Goal: Task Accomplishment & Management: Use online tool/utility

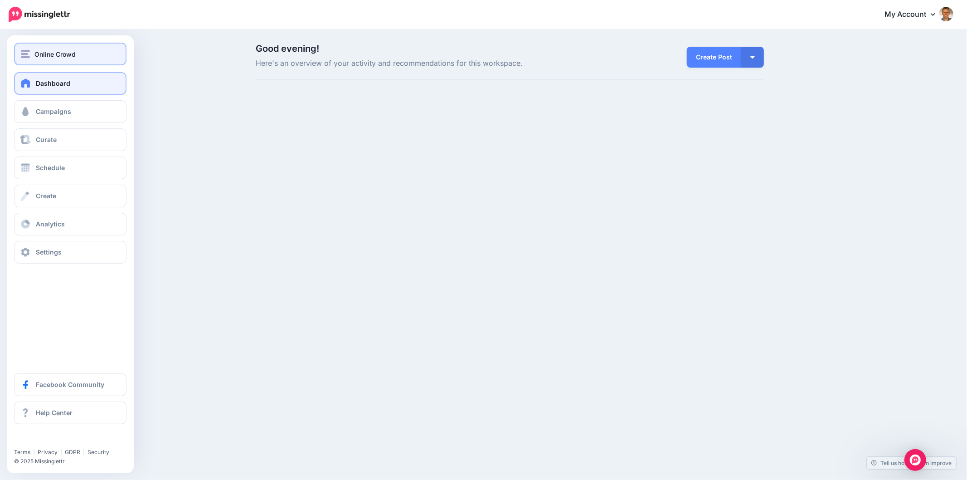
click at [28, 53] on img "button" at bounding box center [25, 54] width 9 height 8
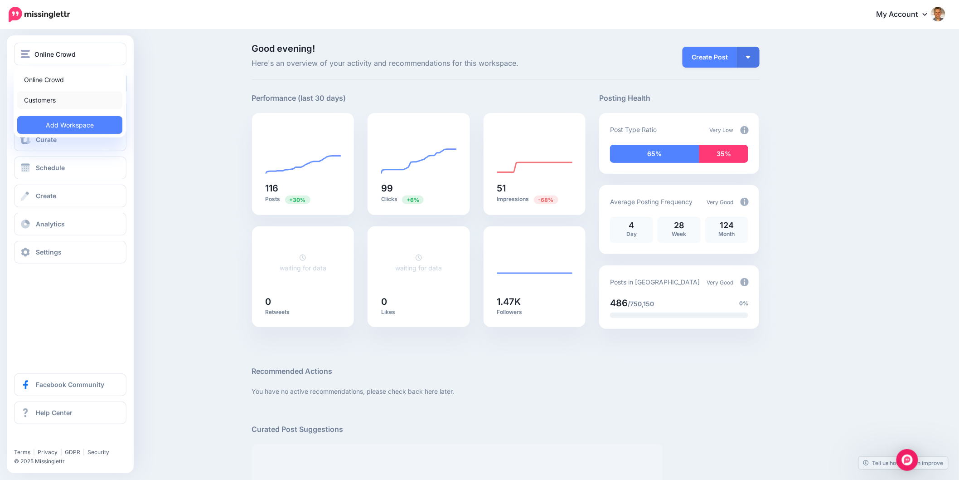
click at [51, 98] on link "Customers" at bounding box center [69, 100] width 105 height 18
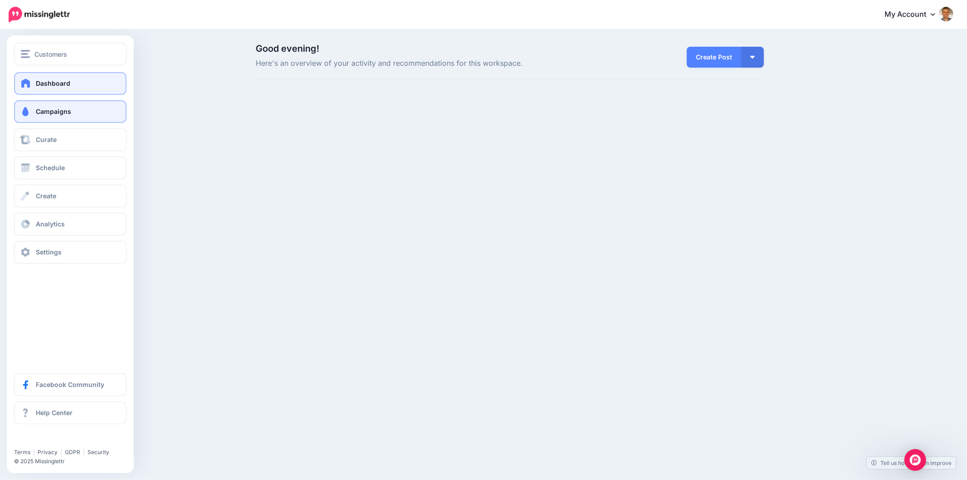
click at [44, 116] on link "Campaigns" at bounding box center [70, 111] width 112 height 23
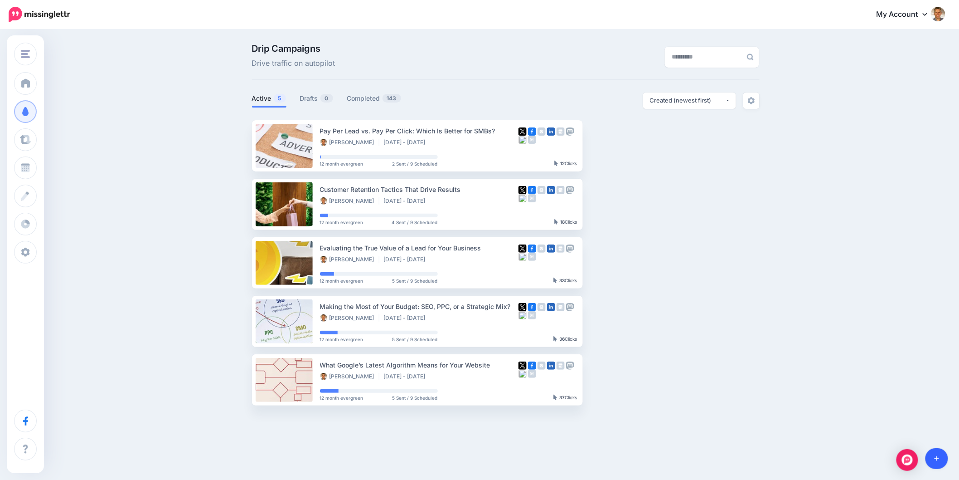
click at [935, 458] on icon at bounding box center [937, 458] width 5 height 5
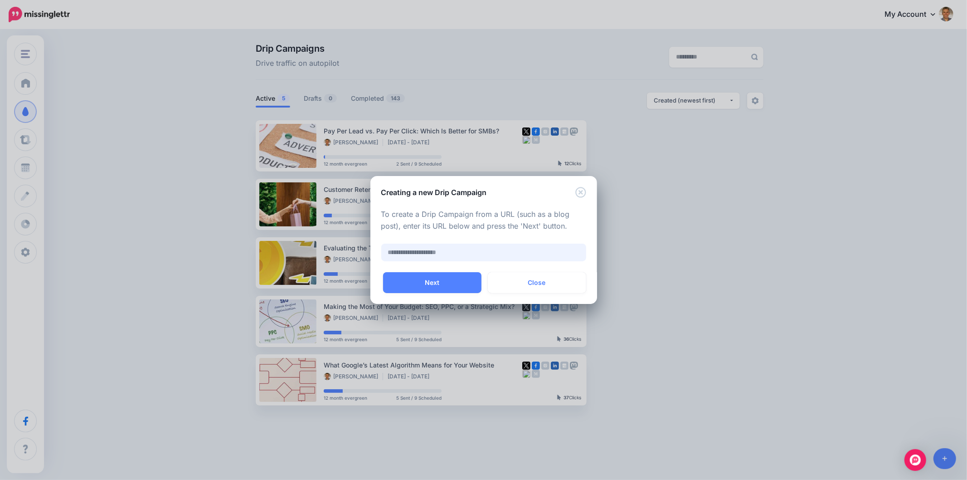
drag, startPoint x: 467, startPoint y: 257, endPoint x: 472, endPoint y: 255, distance: 5.3
click at [467, 257] on input "text" at bounding box center [483, 252] width 205 height 18
paste input "**********"
type input "**********"
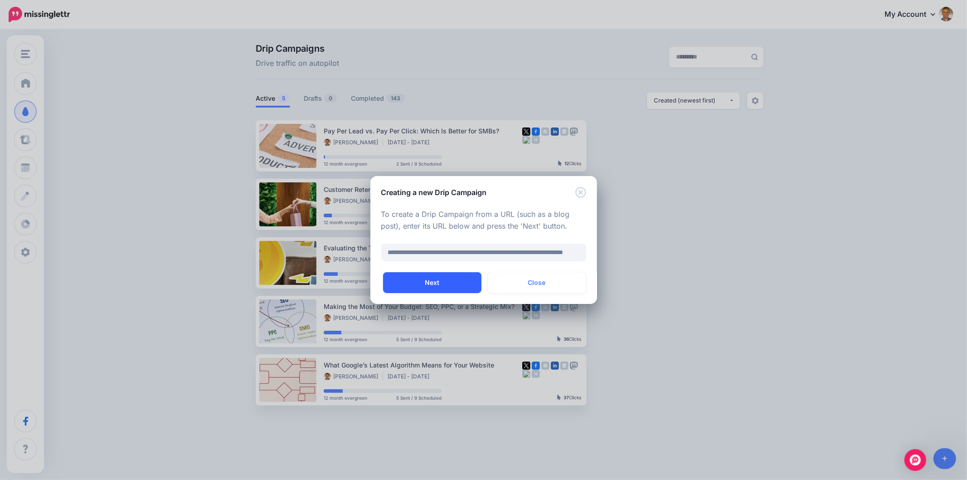
click at [472, 282] on button "Next" at bounding box center [432, 282] width 98 height 21
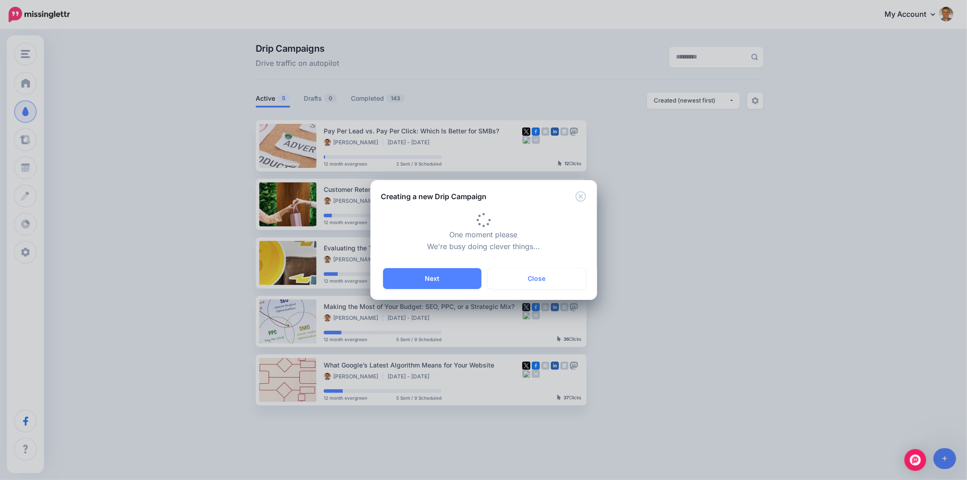
type input "**********"
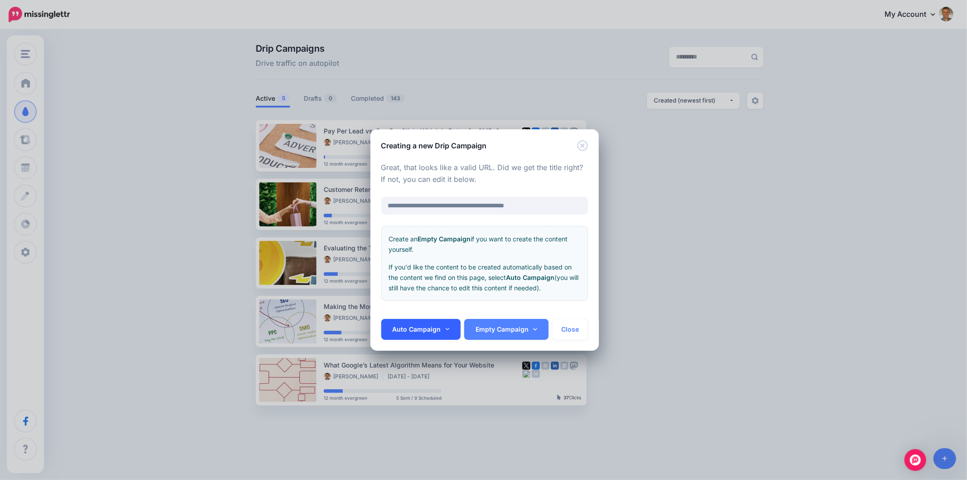
click at [441, 331] on link "Auto Campaign" at bounding box center [421, 329] width 80 height 21
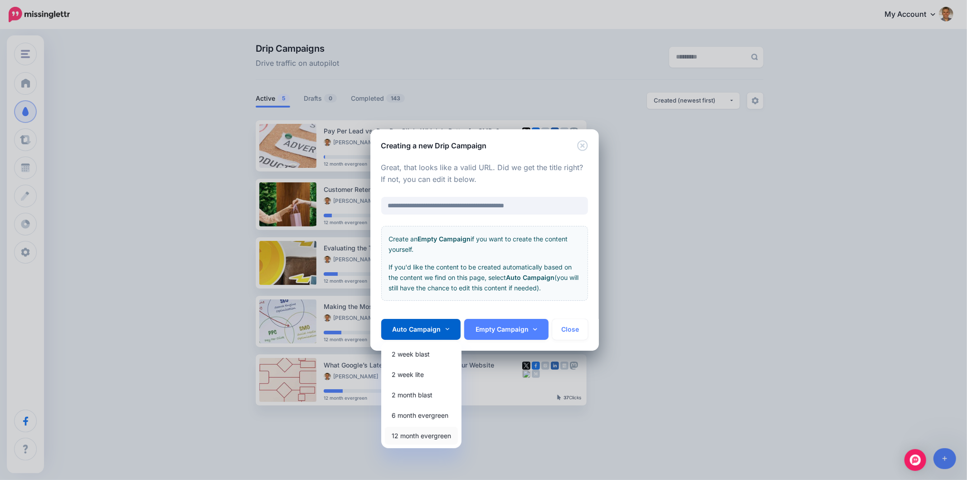
click at [409, 441] on link "12 month evergreen" at bounding box center [421, 436] width 73 height 18
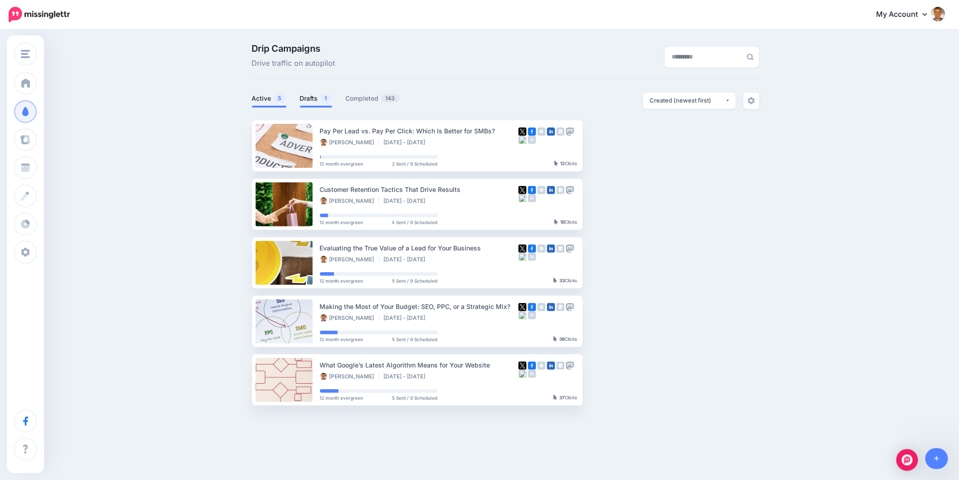
click at [324, 98] on link "Drafts 1" at bounding box center [316, 98] width 32 height 11
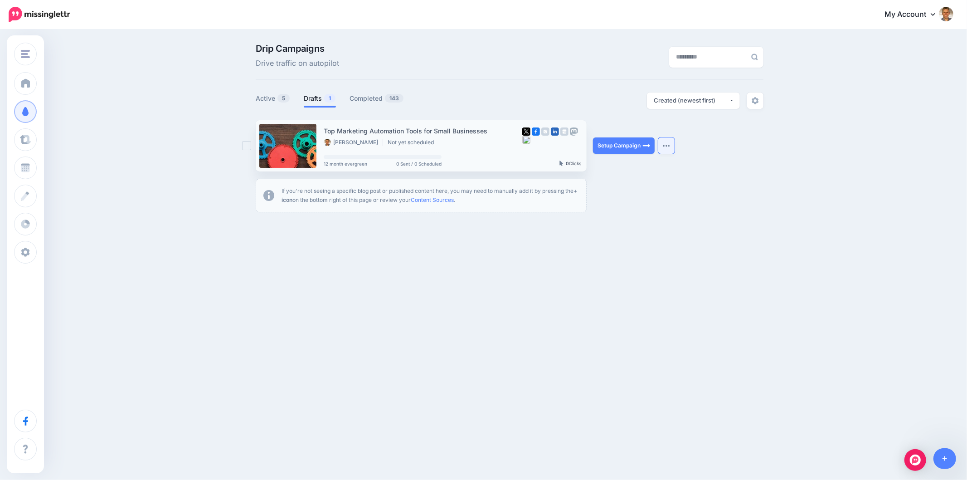
click at [665, 147] on img "button" at bounding box center [666, 145] width 7 height 3
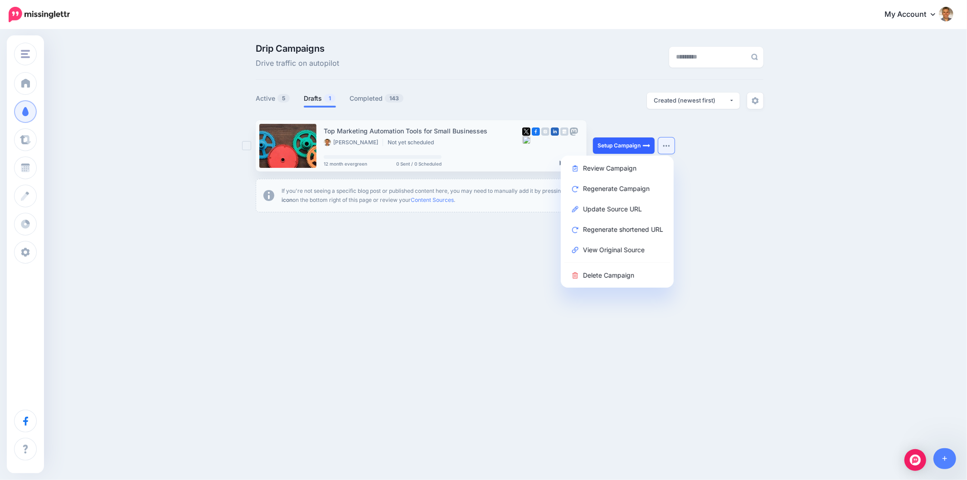
click at [640, 150] on link "Setup Campaign" at bounding box center [624, 145] width 62 height 16
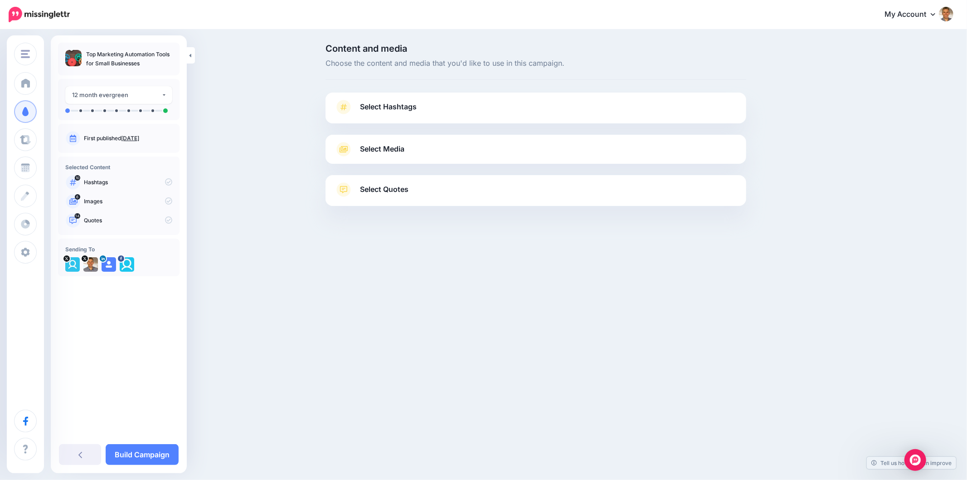
click at [364, 107] on span "Select Hashtags" at bounding box center [388, 107] width 57 height 12
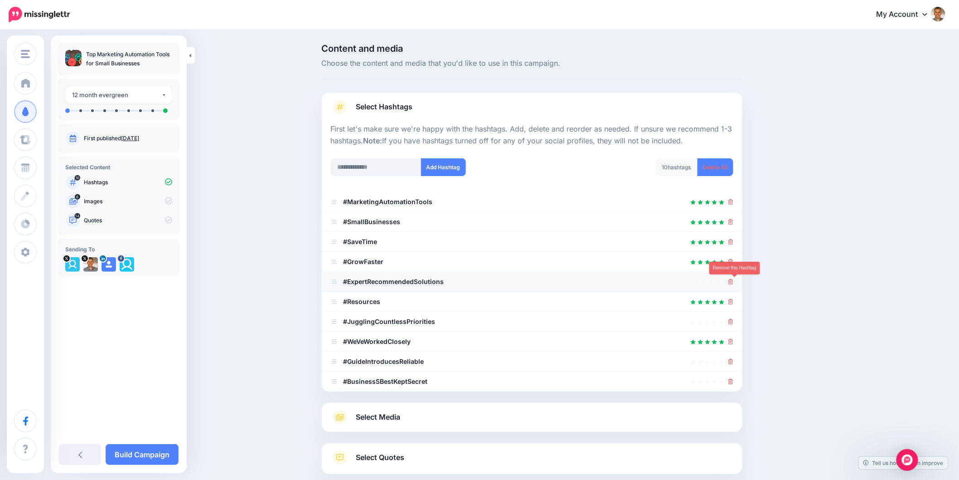
click at [733, 283] on icon at bounding box center [730, 281] width 5 height 5
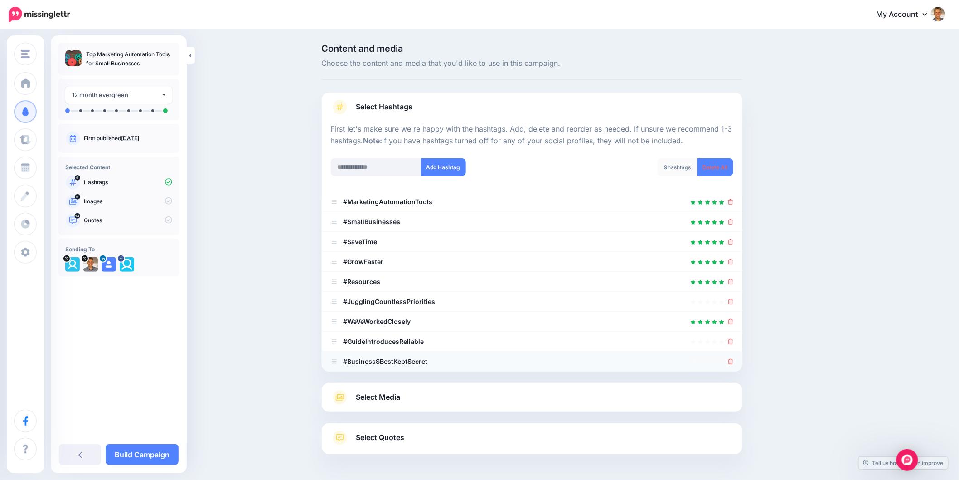
click at [732, 363] on div at bounding box center [532, 361] width 403 height 11
click at [733, 360] on icon at bounding box center [730, 361] width 5 height 5
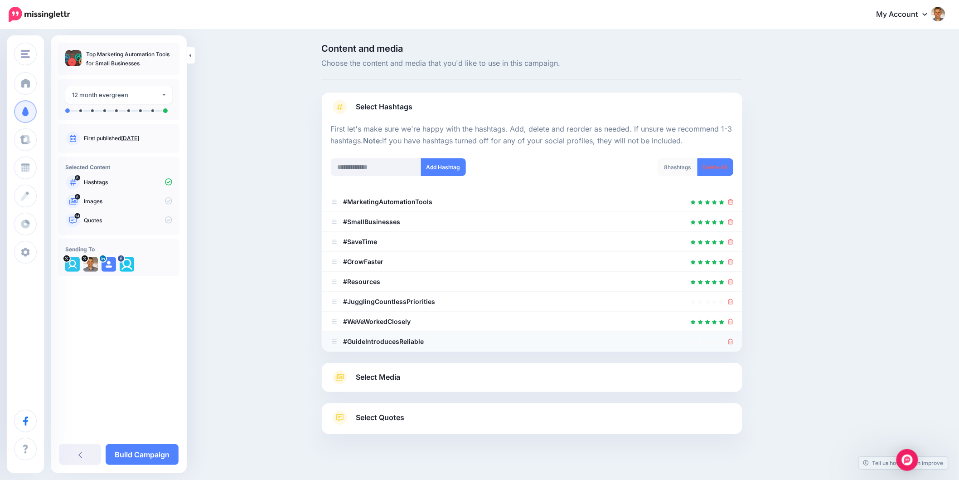
click at [733, 345] on div at bounding box center [730, 341] width 5 height 11
click at [733, 341] on icon at bounding box center [730, 341] width 5 height 5
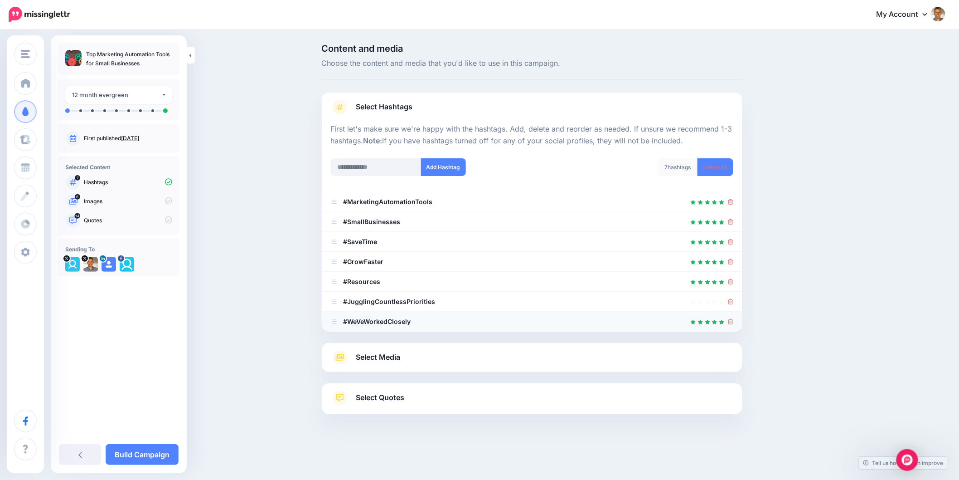
click at [741, 327] on li "#WeVeWorkedClosely" at bounding box center [532, 321] width 421 height 20
click at [732, 320] on icon at bounding box center [730, 321] width 5 height 5
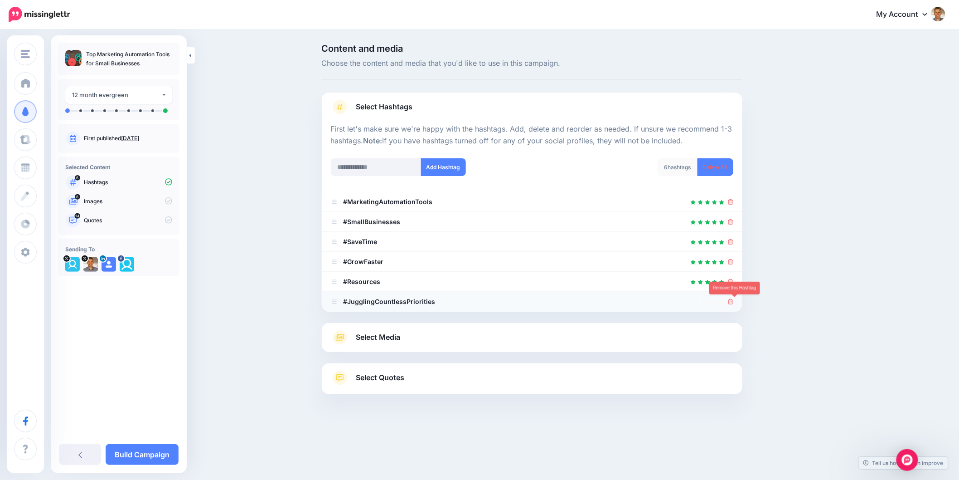
click at [733, 303] on icon at bounding box center [730, 301] width 5 height 5
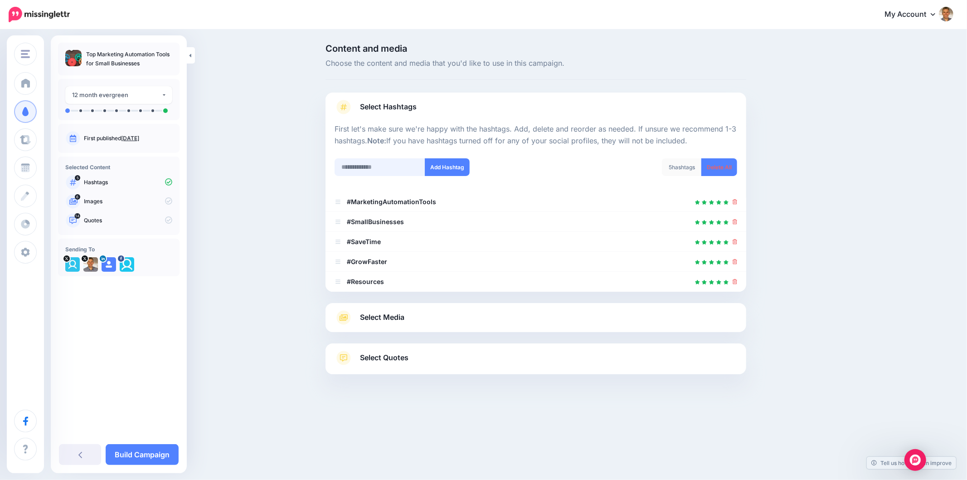
click at [391, 158] on input "text" at bounding box center [380, 167] width 91 height 18
paste input "**********"
type input "**********"
click at [440, 166] on button "Add Hashtag" at bounding box center [447, 167] width 45 height 18
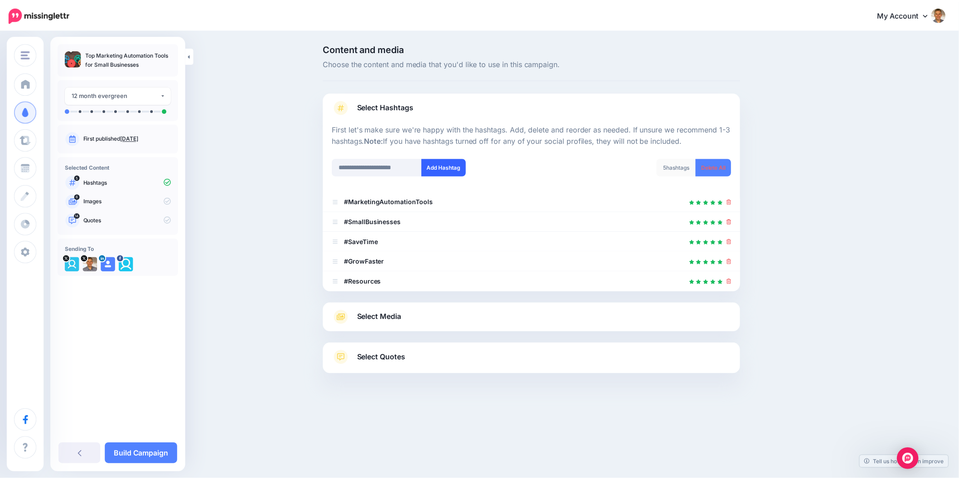
scroll to position [0, 0]
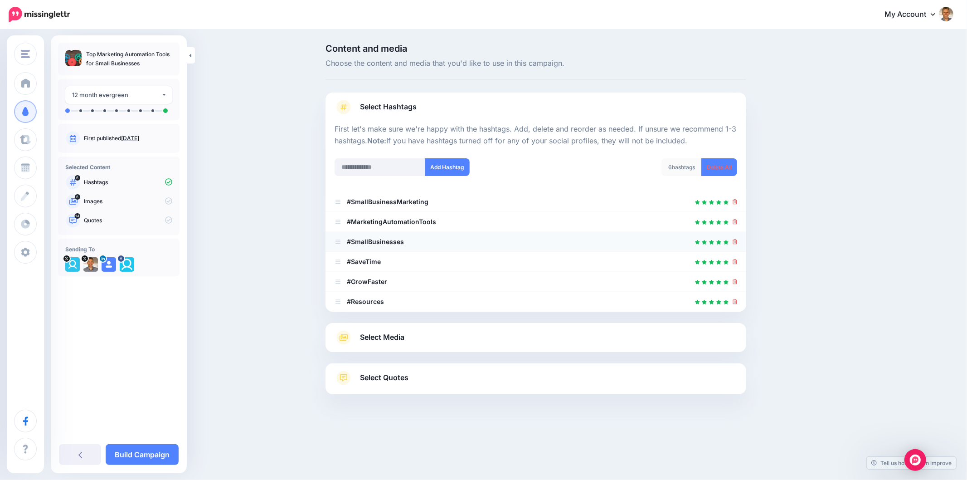
click at [733, 243] on icon at bounding box center [735, 241] width 5 height 5
click at [733, 262] on ul "#SmallBusinessMarketing #MarketingAutomationTools" at bounding box center [535, 252] width 421 height 120
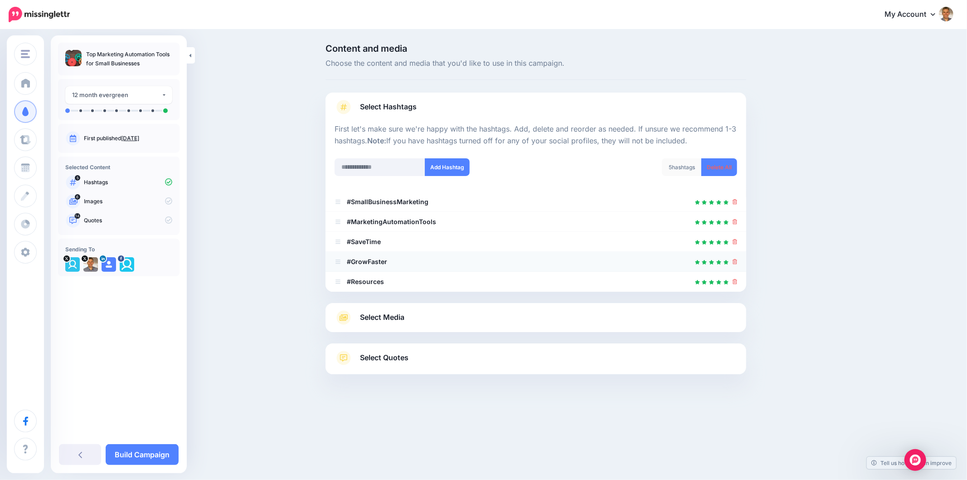
click at [735, 264] on icon at bounding box center [735, 261] width 5 height 5
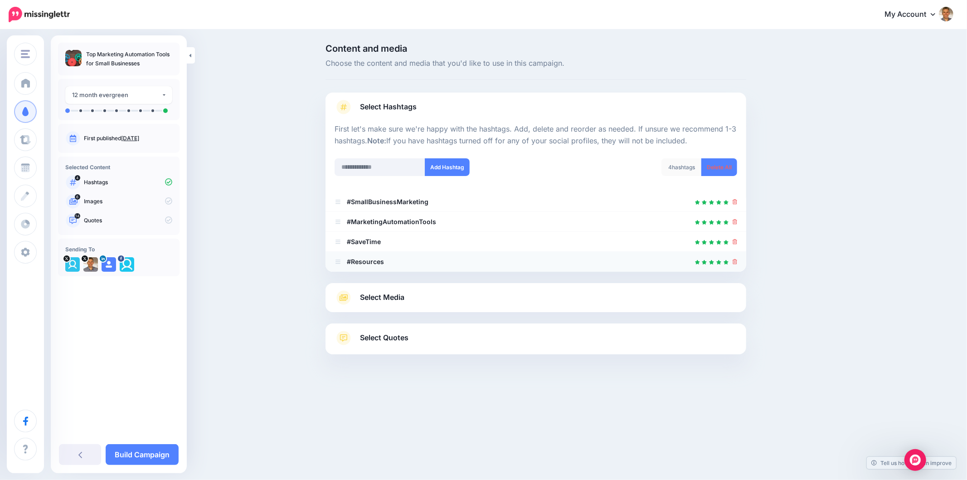
click at [739, 262] on li "#Resources" at bounding box center [535, 262] width 421 height 20
click at [737, 263] on li "#Resources" at bounding box center [535, 262] width 421 height 20
click at [733, 257] on link at bounding box center [735, 261] width 5 height 8
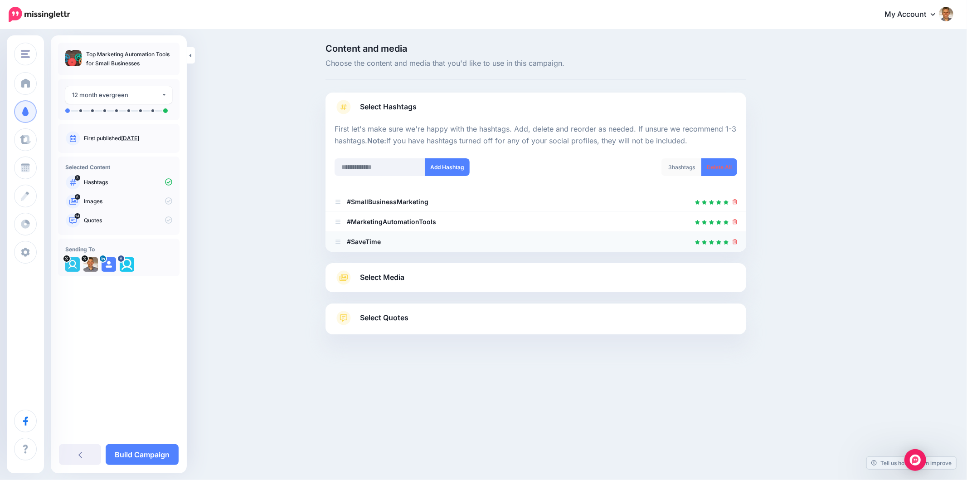
click at [735, 241] on icon at bounding box center [735, 241] width 5 height 5
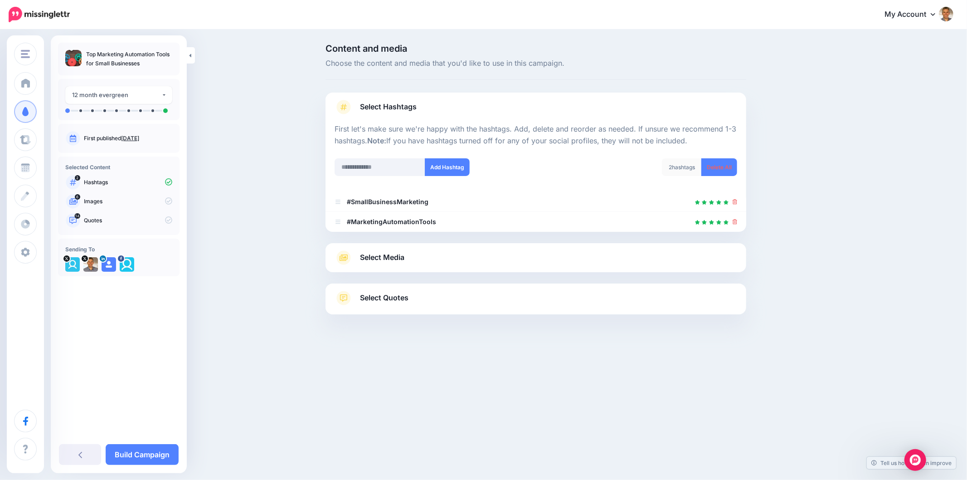
click at [394, 257] on span "Select Media" at bounding box center [382, 257] width 44 height 12
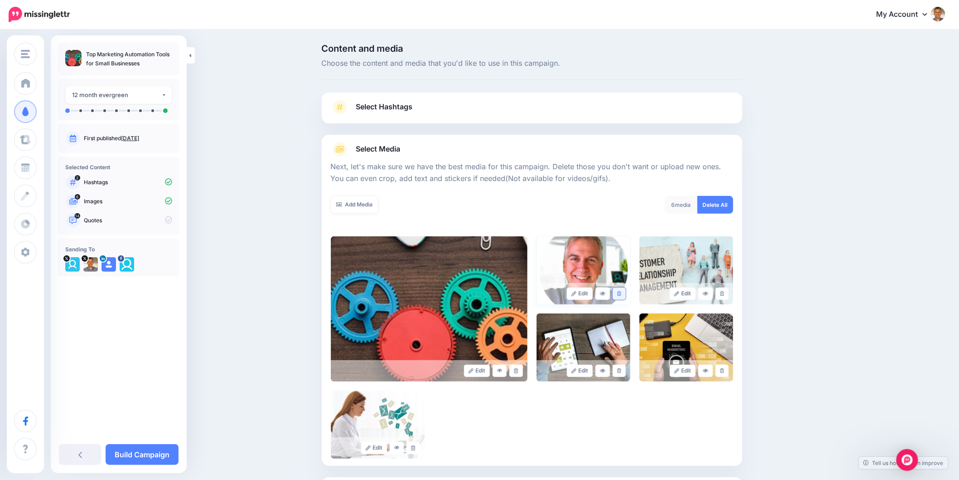
click at [624, 296] on link at bounding box center [619, 293] width 13 height 12
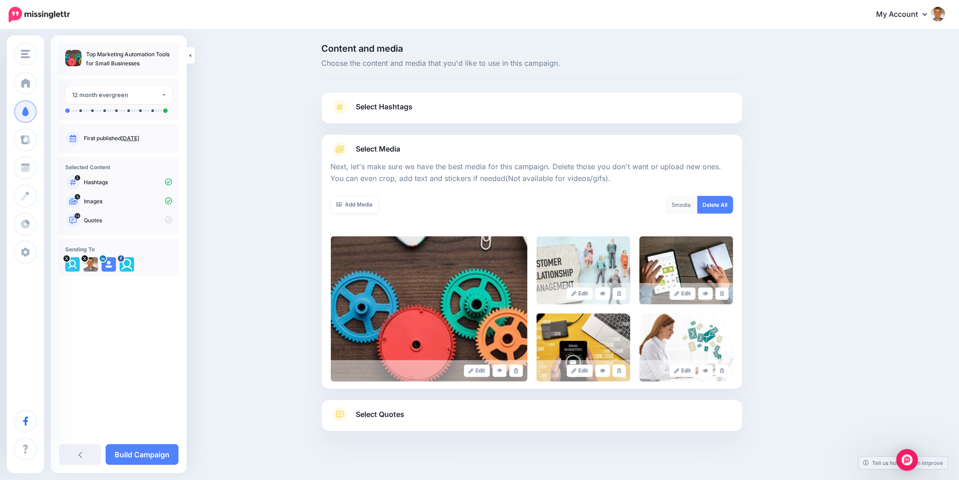
click at [388, 415] on span "Select Quotes" at bounding box center [380, 414] width 49 height 12
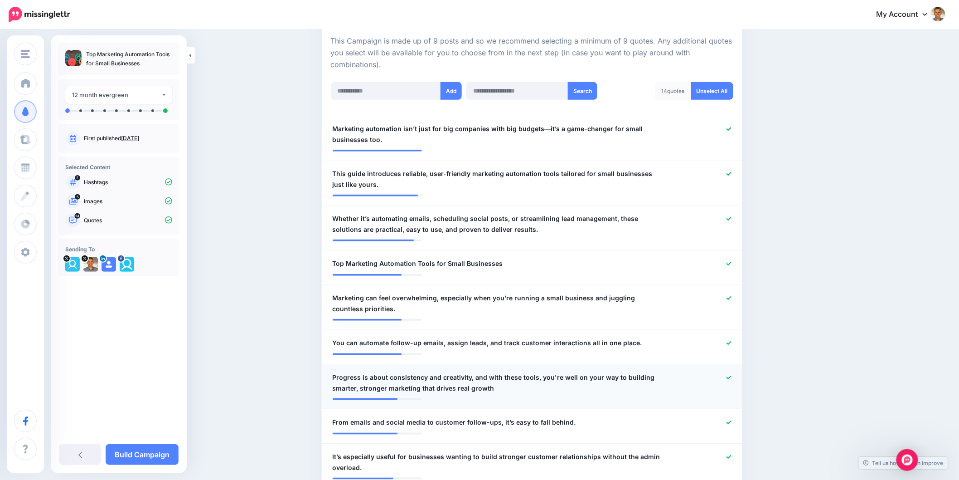
scroll to position [302, 0]
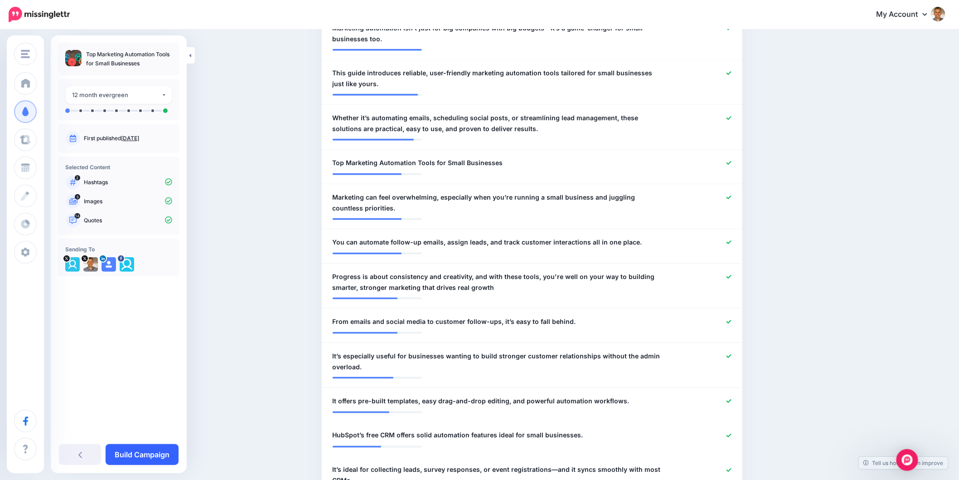
click at [128, 456] on link "Build Campaign" at bounding box center [142, 454] width 73 height 21
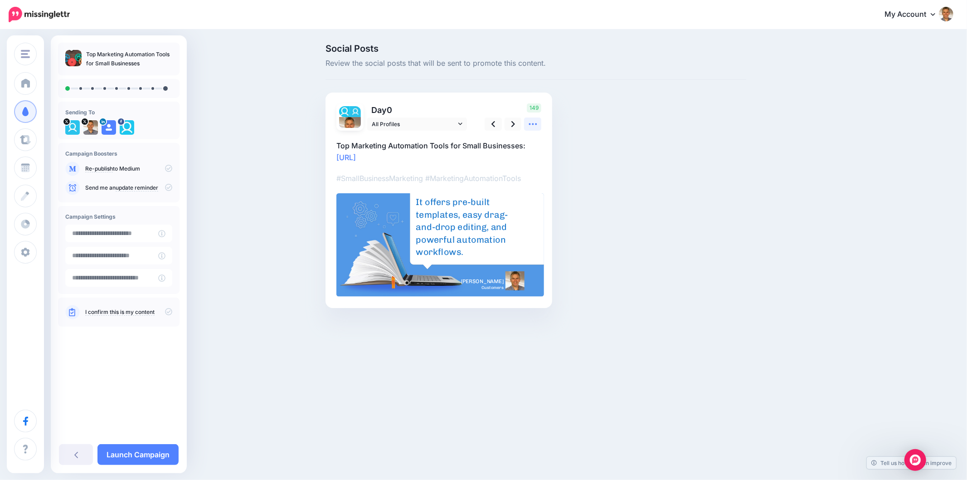
click at [533, 127] on icon at bounding box center [533, 124] width 10 height 10
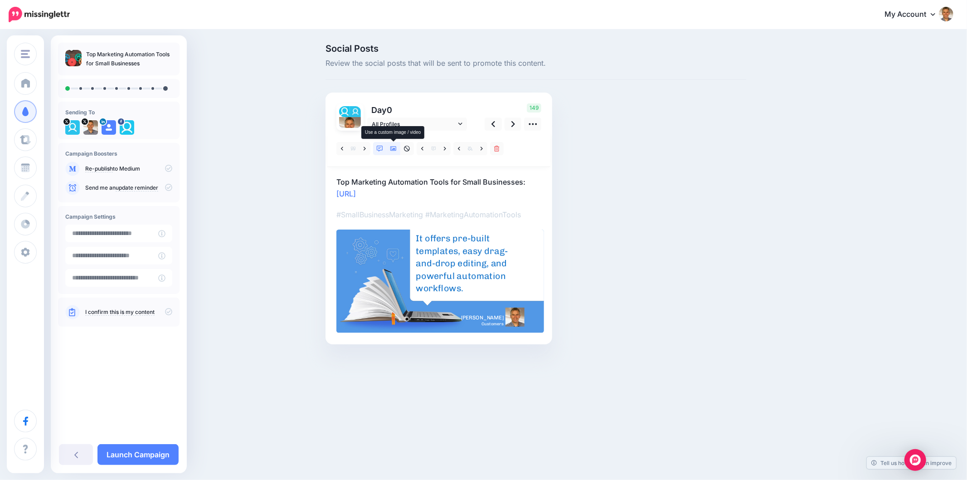
click at [394, 147] on icon at bounding box center [393, 149] width 6 height 6
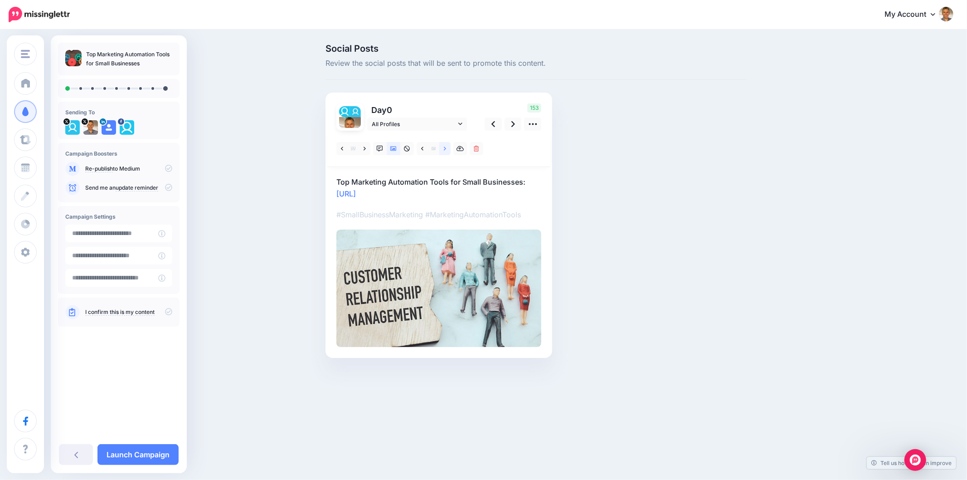
click at [446, 149] on link at bounding box center [444, 148] width 11 height 13
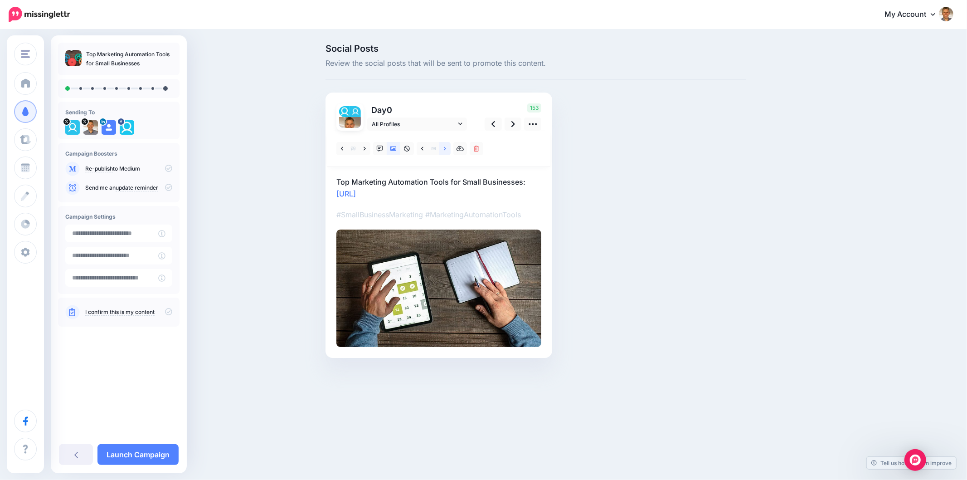
click at [446, 149] on link at bounding box center [444, 148] width 11 height 13
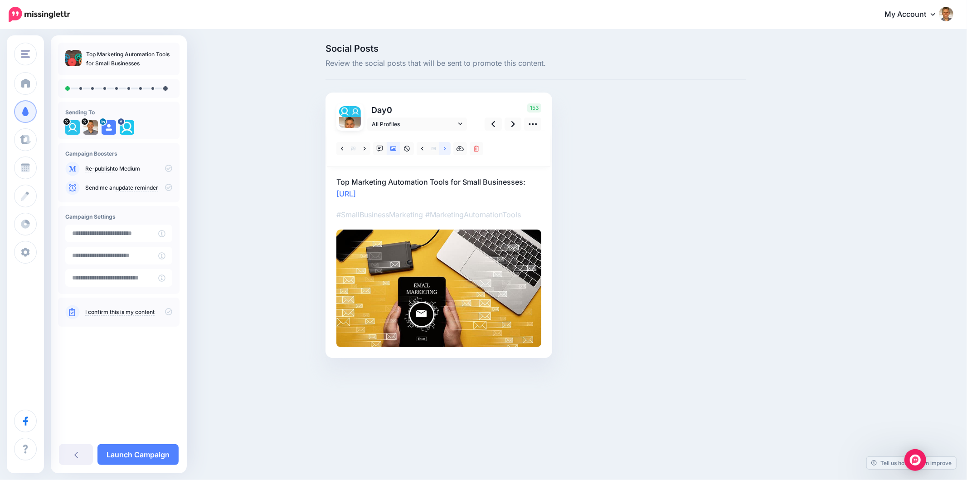
click at [446, 150] on link at bounding box center [444, 148] width 11 height 13
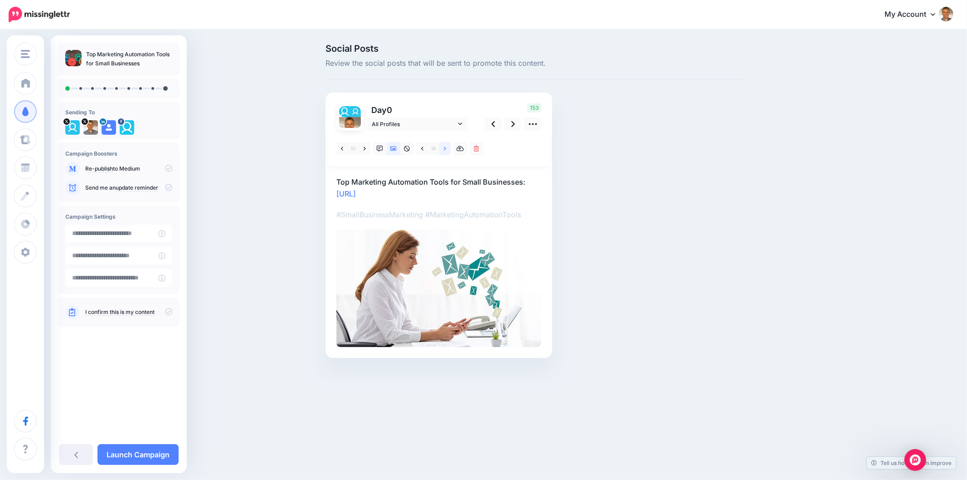
click at [446, 150] on link at bounding box center [444, 148] width 11 height 13
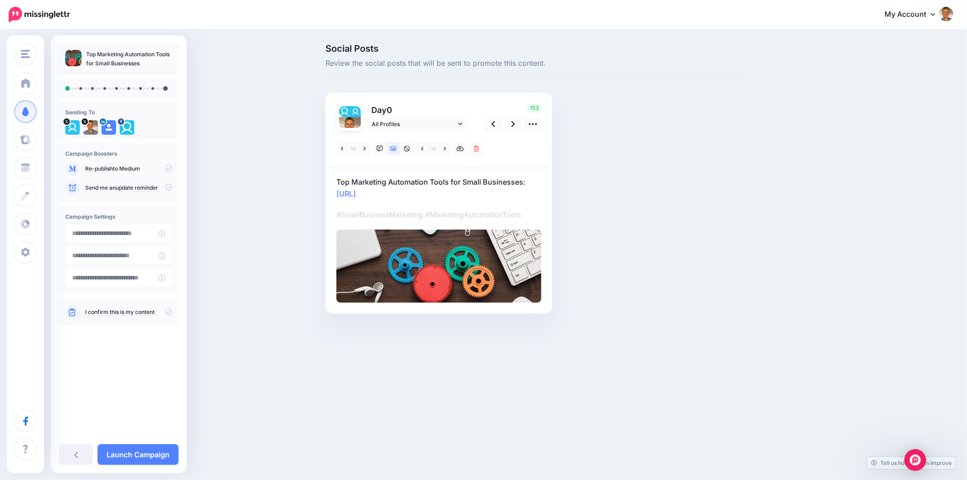
click at [787, 228] on div "Social Posts Review the social posts that will be sent to promote this content.…" at bounding box center [579, 192] width 521 height 296
click at [733, 162] on div "Social Posts Review the social posts that will be sent to promote this content.…" at bounding box center [536, 192] width 434 height 296
click at [515, 124] on link at bounding box center [513, 123] width 17 height 13
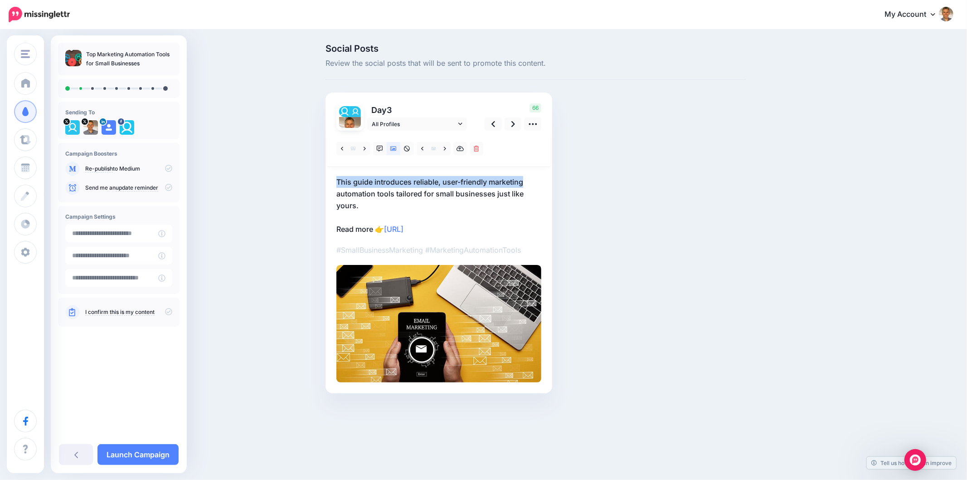
drag, startPoint x: 332, startPoint y: 180, endPoint x: 533, endPoint y: 180, distance: 200.8
click at [533, 180] on div "Day 3 All Profiles" at bounding box center [438, 242] width 227 height 301
copy p "This guide introduces reliable, user-friendly marketing"
drag, startPoint x: 381, startPoint y: 151, endPoint x: 465, endPoint y: 151, distance: 83.9
click at [380, 151] on icon at bounding box center [380, 149] width 6 height 6
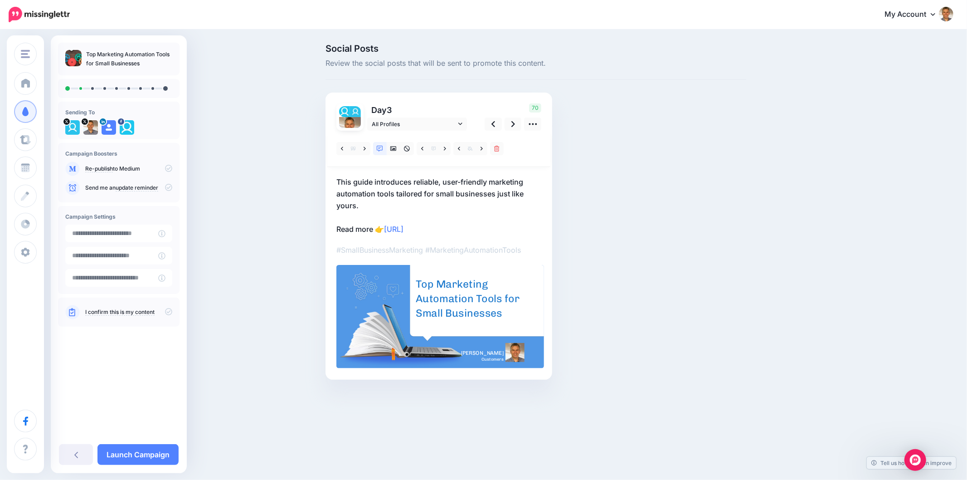
click at [435, 284] on div "Top Marketing Automation Tools for Small Businesses" at bounding box center [469, 299] width 106 height 44
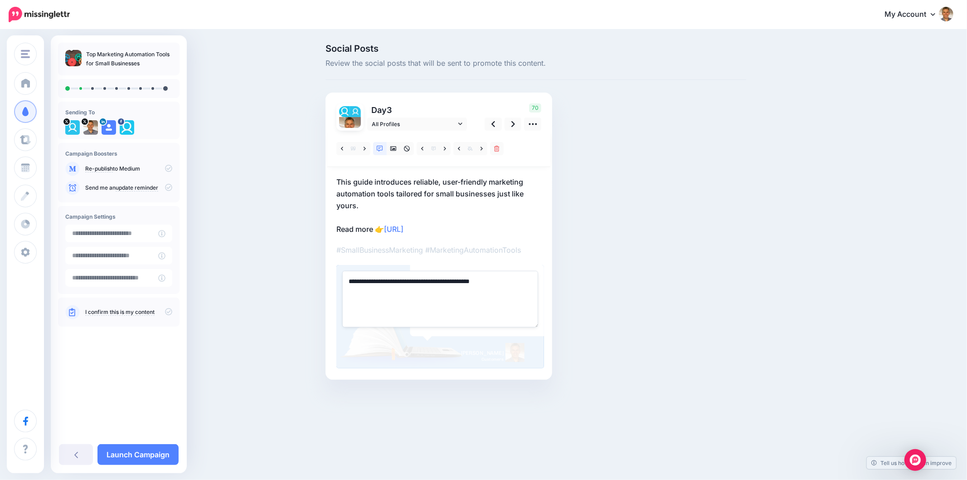
click at [436, 286] on textarea "**********" at bounding box center [440, 299] width 196 height 56
paste textarea "**********"
type textarea "**********"
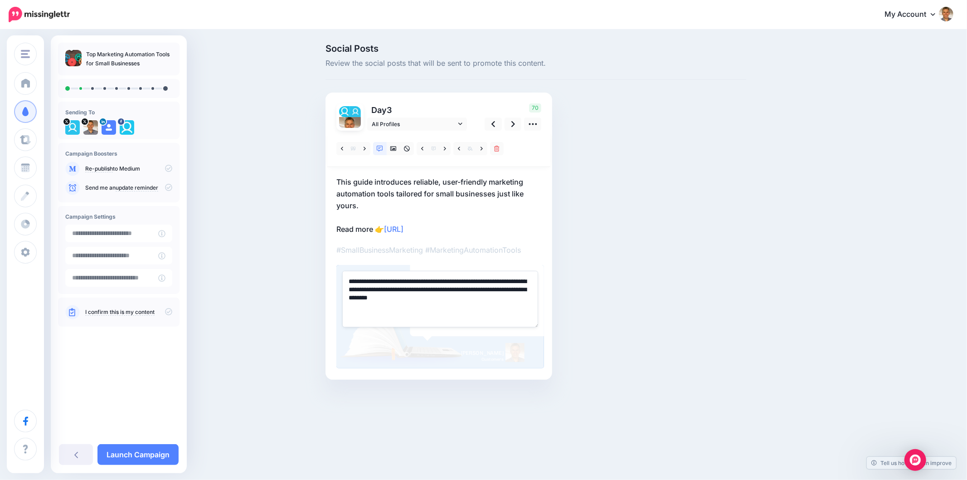
click at [739, 286] on div "Social Posts Review the social posts that will be sent to promote this content.…" at bounding box center [536, 225] width 434 height 363
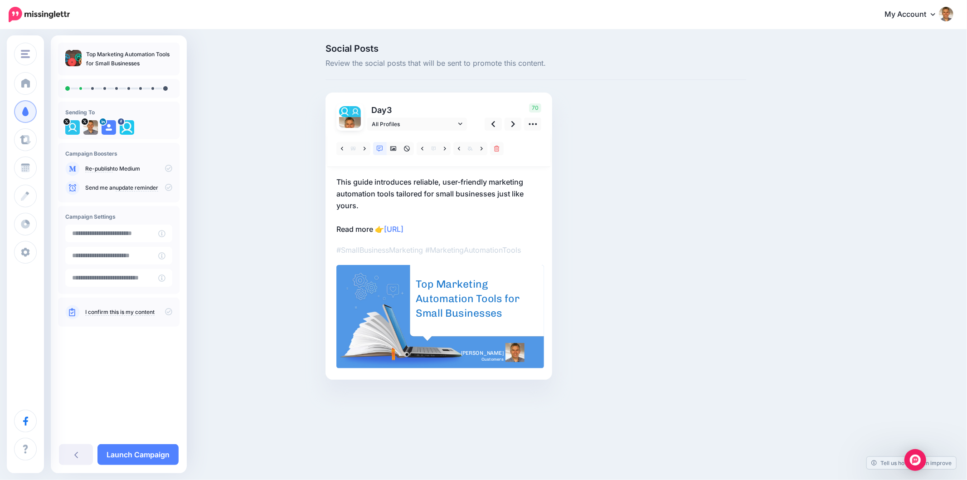
click at [739, 286] on div "Social Posts Review the social posts that will be sent to promote this content.…" at bounding box center [536, 225] width 434 height 363
click at [697, 268] on div "Social Posts Review the social posts that will be sent to promote this content.…" at bounding box center [536, 225] width 434 height 363
drag, startPoint x: 780, startPoint y: 253, endPoint x: 454, endPoint y: 166, distance: 336.9
click at [780, 253] on div "Social Posts Review the social posts that will be sent to promote this content.…" at bounding box center [579, 225] width 521 height 363
click at [510, 121] on link at bounding box center [513, 123] width 17 height 13
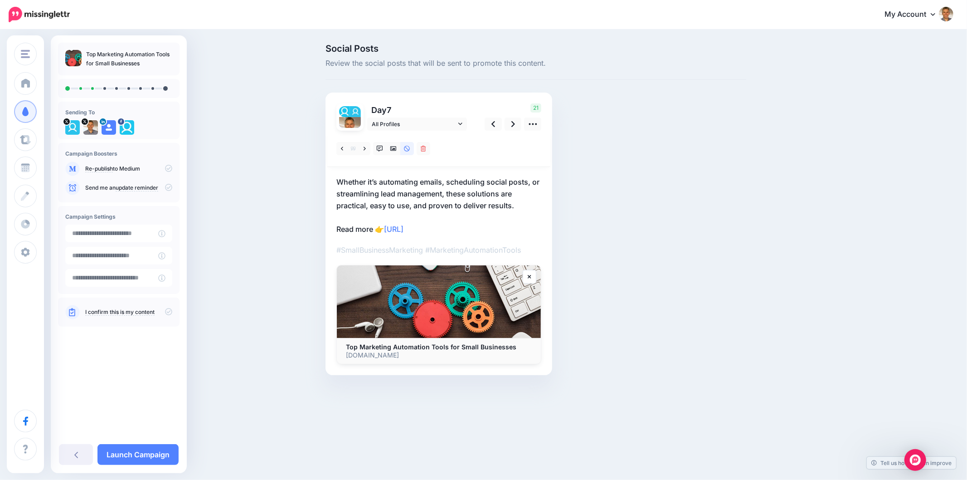
click at [771, 247] on div "Social Posts Review the social posts that will be sent to promote this content.…" at bounding box center [579, 223] width 521 height 358
click at [700, 193] on div "Social Posts Review the social posts that will be sent to promote this content.…" at bounding box center [536, 223] width 434 height 358
drag, startPoint x: 426, startPoint y: 176, endPoint x: 545, endPoint y: 177, distance: 118.8
click at [545, 176] on div "Day 7 All Profiles" at bounding box center [438, 233] width 227 height 282
copy p "Whether it’s automating emails, scheduling social posts, or"
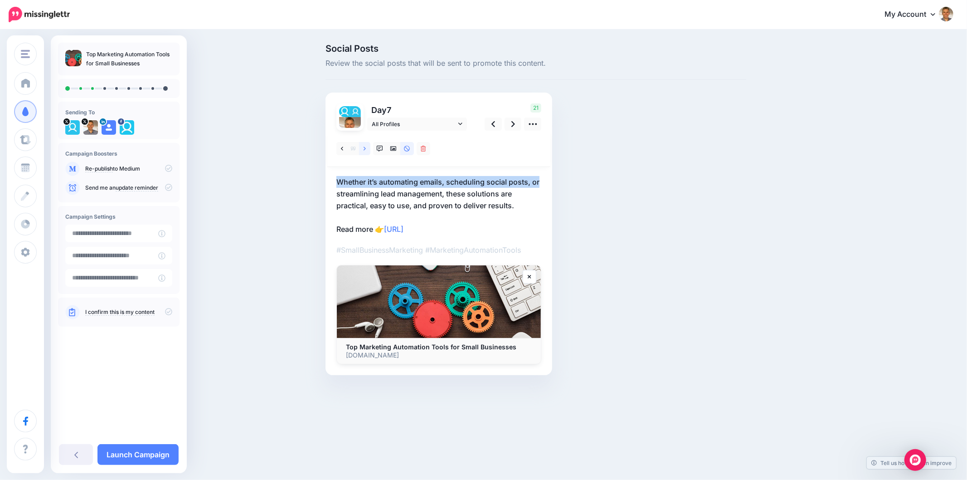
click at [362, 147] on link at bounding box center [364, 148] width 11 height 13
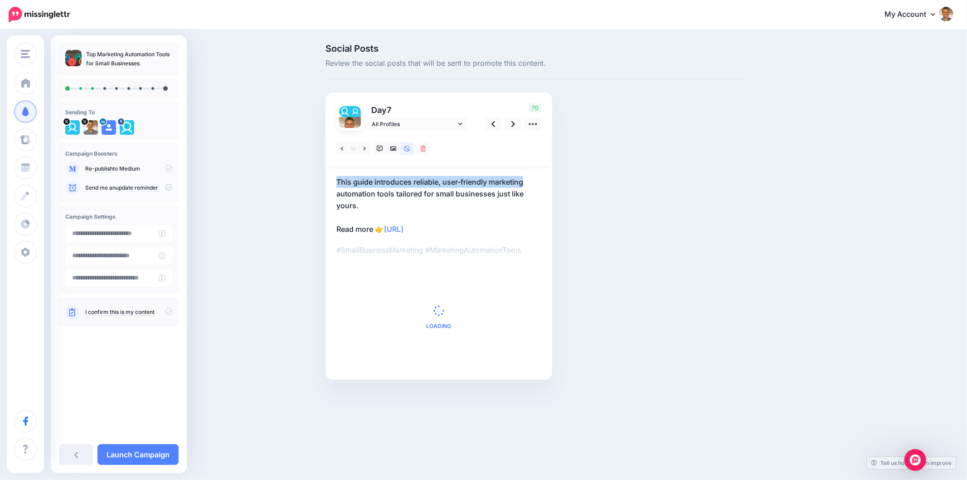
drag, startPoint x: 336, startPoint y: 180, endPoint x: 567, endPoint y: 181, distance: 230.7
click at [567, 180] on div "Social Posts Review the social posts that will be sent to promote this content.…" at bounding box center [536, 225] width 434 height 363
copy p "This guide introduces reliable, user-friendly marketing"
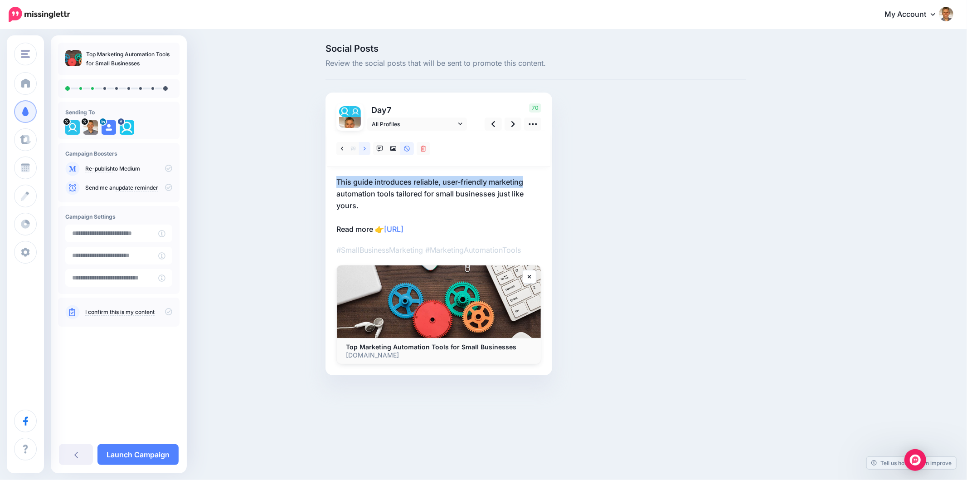
click at [366, 145] on link at bounding box center [364, 148] width 11 height 13
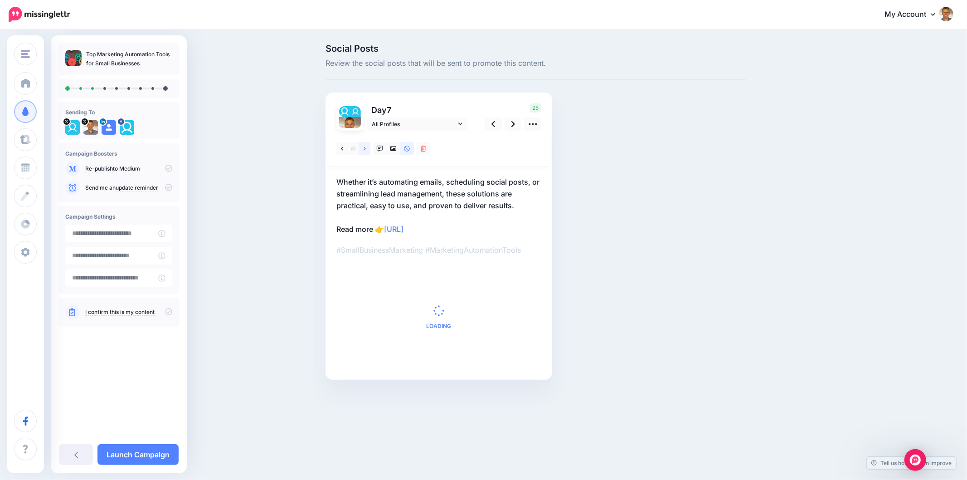
click at [364, 151] on link at bounding box center [364, 148] width 11 height 13
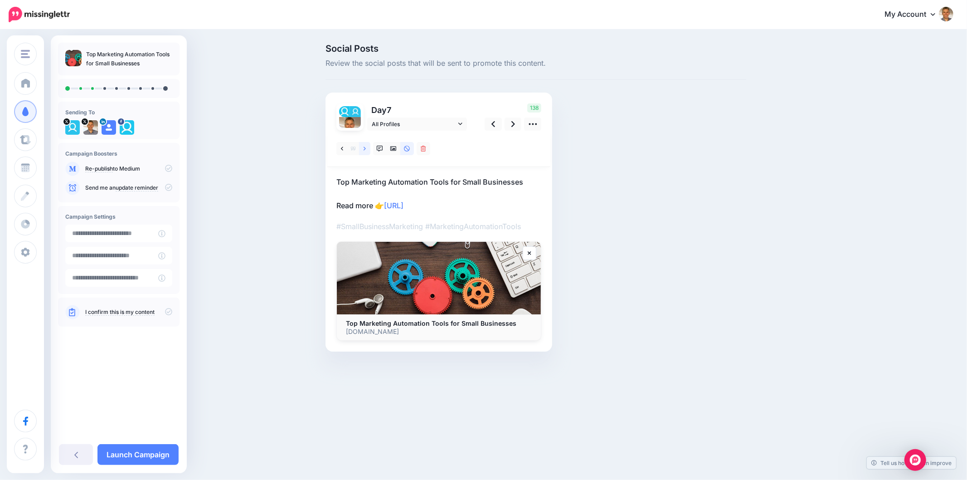
click at [364, 151] on link at bounding box center [364, 148] width 11 height 13
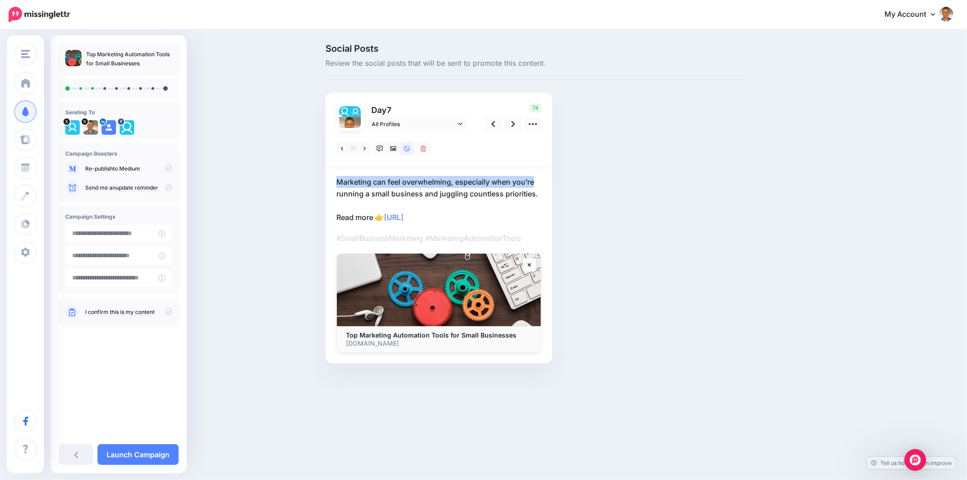
drag, startPoint x: 320, startPoint y: 182, endPoint x: 561, endPoint y: 172, distance: 241.3
click at [561, 172] on div "Social Posts Review the social posts that will be sent to promote this content.…" at bounding box center [536, 217] width 434 height 346
copy p "Marketing can feel overwhelming, especially when you’re"
click at [364, 147] on icon at bounding box center [365, 149] width 2 height 6
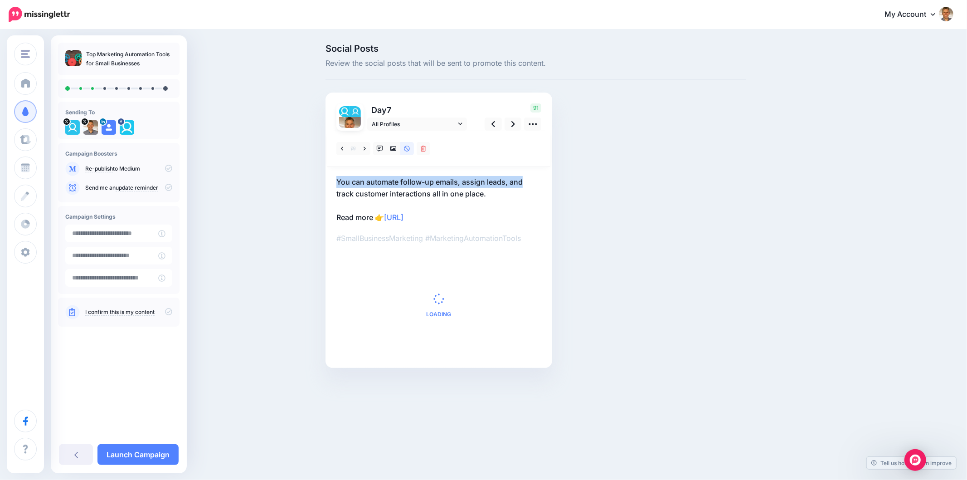
drag, startPoint x: 336, startPoint y: 186, endPoint x: 568, endPoint y: 173, distance: 232.9
click at [568, 173] on div "Social Posts Review the social posts that will be sent to promote this content.…" at bounding box center [536, 219] width 434 height 351
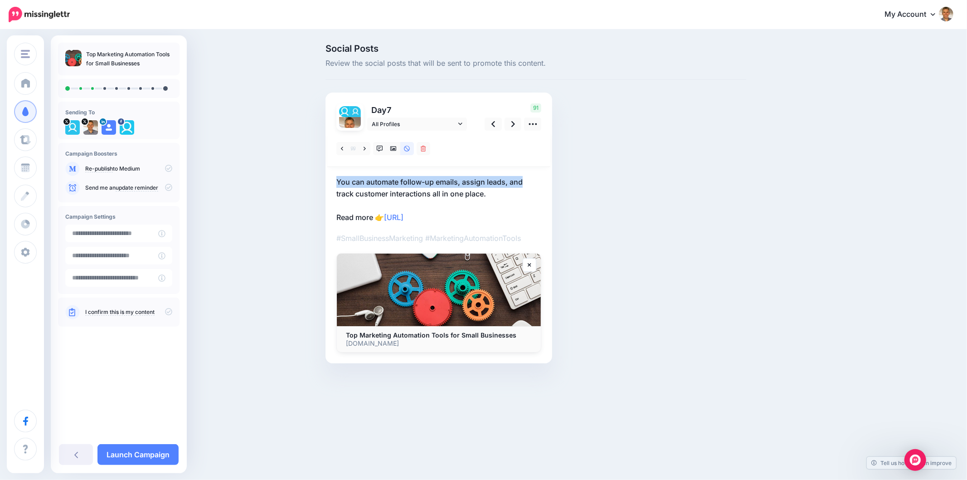
copy p "You can automate follow-up emails, assign leads, and"
click at [849, 341] on div "Social Posts Review the social posts that will be sent to promote this content.…" at bounding box center [483, 217] width 967 height 374
drag, startPoint x: 396, startPoint y: 192, endPoint x: 324, endPoint y: 176, distance: 73.8
click at [324, 176] on div "Social Posts Review the social posts that will be sent to promote this content.…" at bounding box center [536, 217] width 434 height 346
click at [532, 194] on p "You can automate follow-up emails, assign leads, and track customer interaction…" at bounding box center [438, 199] width 205 height 47
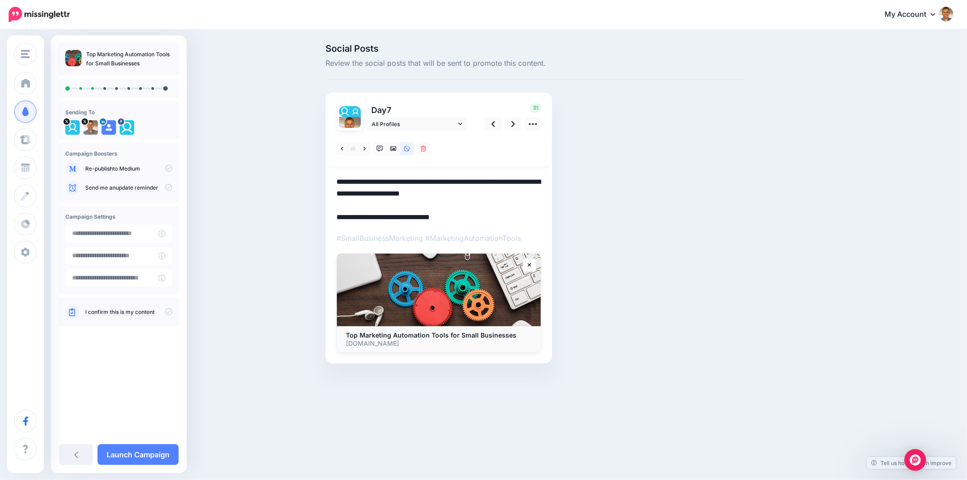
drag, startPoint x: 493, startPoint y: 196, endPoint x: 335, endPoint y: 182, distance: 158.8
click at [335, 182] on div "Day 7 All Profiles" at bounding box center [438, 227] width 227 height 271
paste textarea
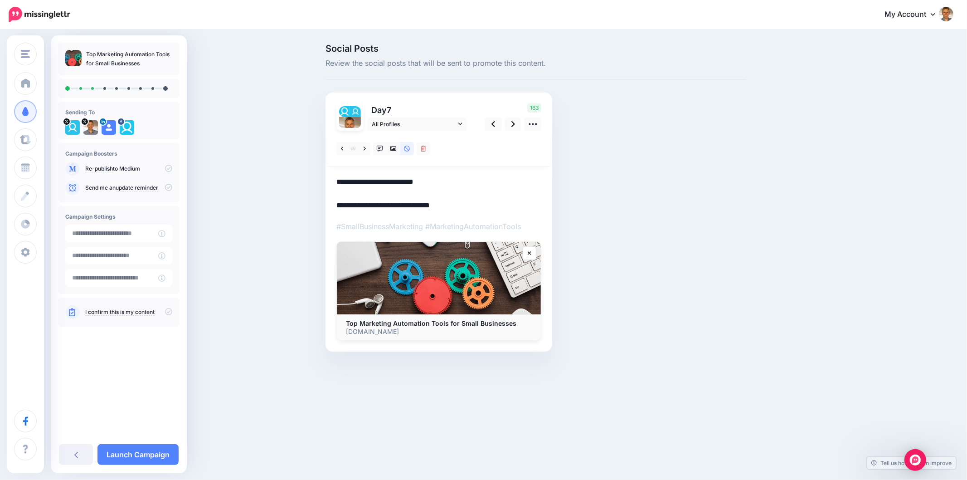
click at [651, 184] on div "Social Posts Review the social posts that will be sent to promote this content.…" at bounding box center [536, 211] width 434 height 335
click at [467, 187] on textarea "**********" at bounding box center [438, 193] width 205 height 35
paste textarea "**********"
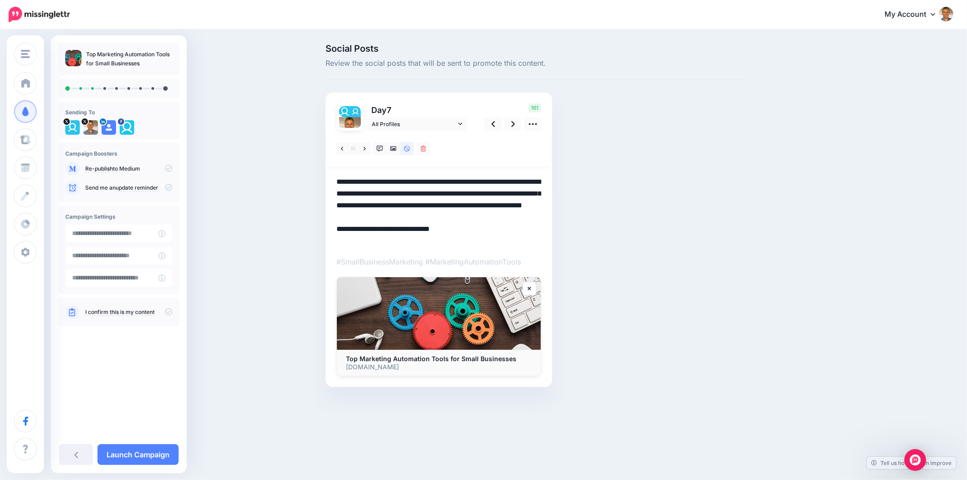
click at [636, 209] on div "Social Posts Review the social posts that will be sent to promote this content.…" at bounding box center [536, 229] width 434 height 370
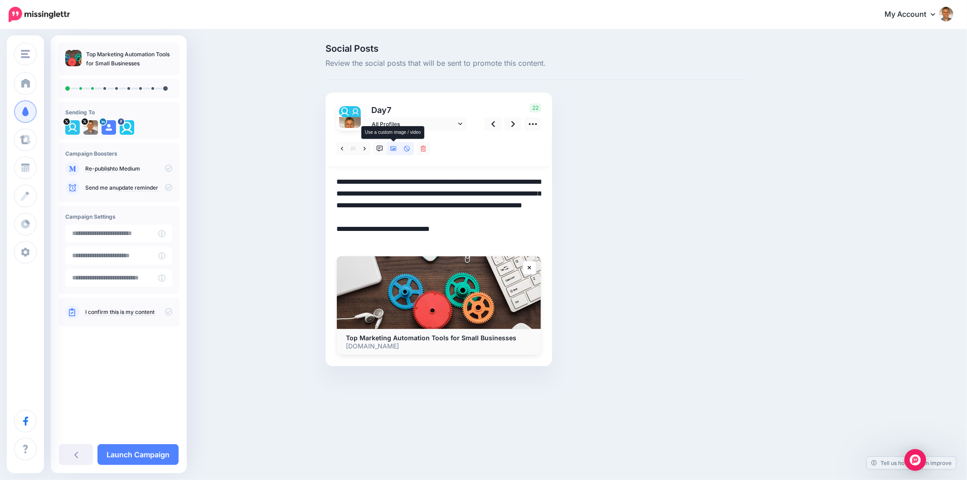
click at [389, 151] on link at bounding box center [394, 148] width 14 height 13
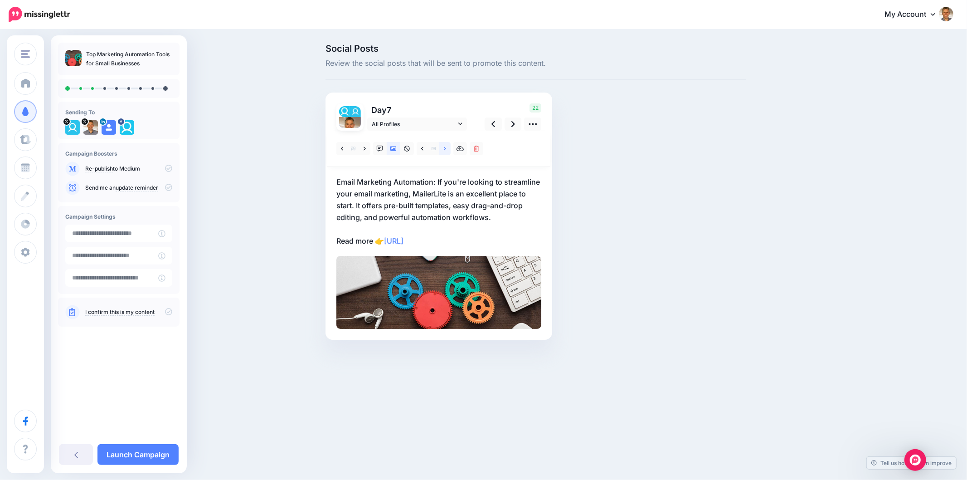
click at [443, 149] on link at bounding box center [444, 148] width 11 height 13
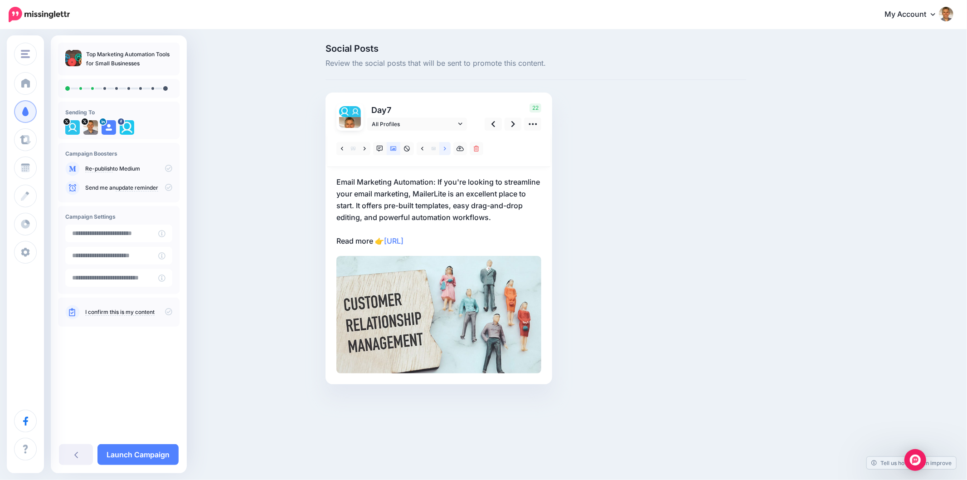
click at [443, 149] on link at bounding box center [444, 148] width 11 height 13
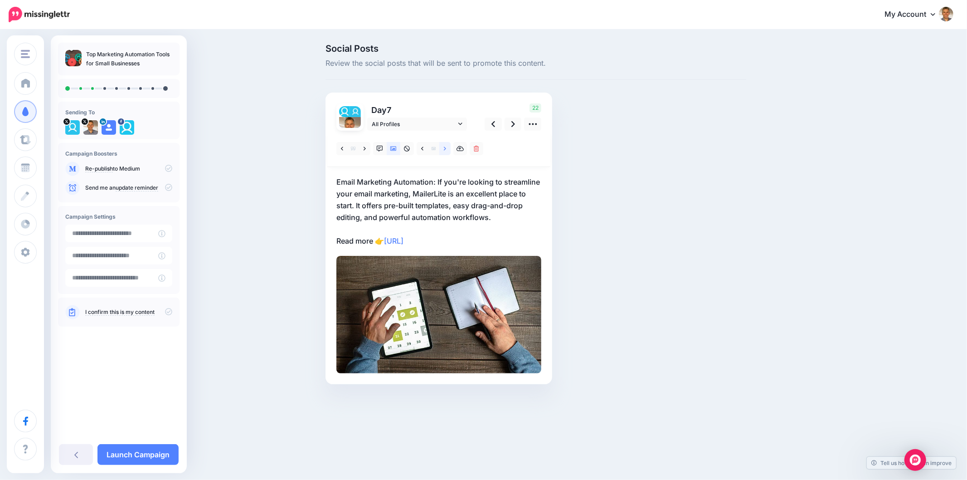
click at [443, 149] on link at bounding box center [444, 148] width 11 height 13
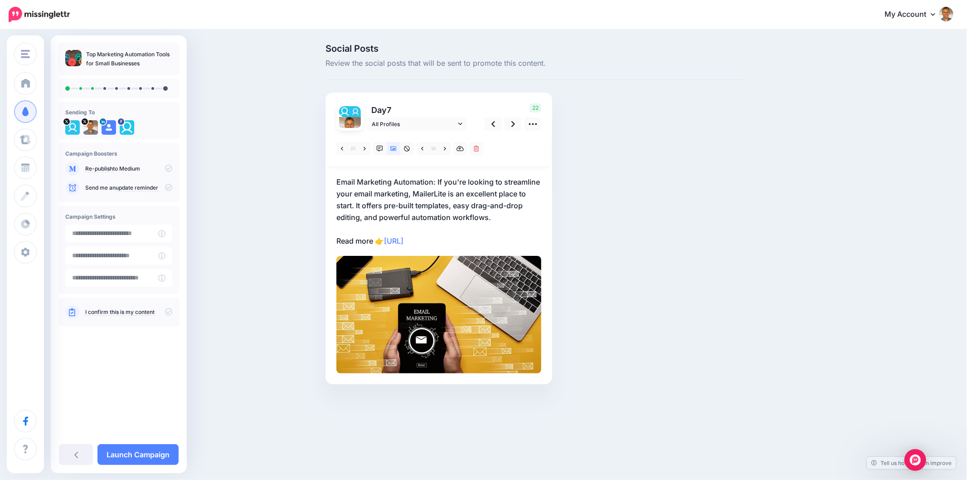
drag, startPoint x: 706, startPoint y: 203, endPoint x: 765, endPoint y: 214, distance: 59.7
click at [707, 203] on div "Social Posts Review the social posts that will be sent to promote this content.…" at bounding box center [536, 227] width 434 height 367
click at [822, 97] on div "Social Posts Review the social posts that will be sent to promote this content.…" at bounding box center [579, 227] width 521 height 367
click at [769, 295] on div "Social Posts Review the social posts that will be sent to promote this content.…" at bounding box center [579, 227] width 521 height 367
click at [511, 124] on icon at bounding box center [513, 124] width 4 height 10
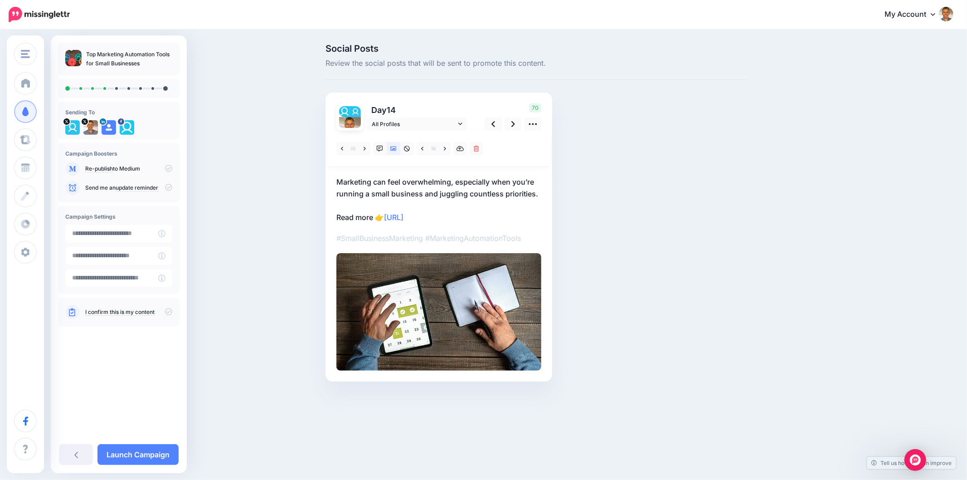
drag, startPoint x: 577, startPoint y: 267, endPoint x: 544, endPoint y: 241, distance: 41.9
click at [576, 266] on div "Social Posts Review the social posts that will be sent to promote this content.…" at bounding box center [536, 226] width 434 height 364
drag, startPoint x: 332, startPoint y: 177, endPoint x: 945, endPoint y: 125, distance: 614.6
click at [542, 180] on div "Day 14 All Profiles" at bounding box center [438, 236] width 227 height 289
copy p "Marketing can feel overwhelming, especially when you’re"
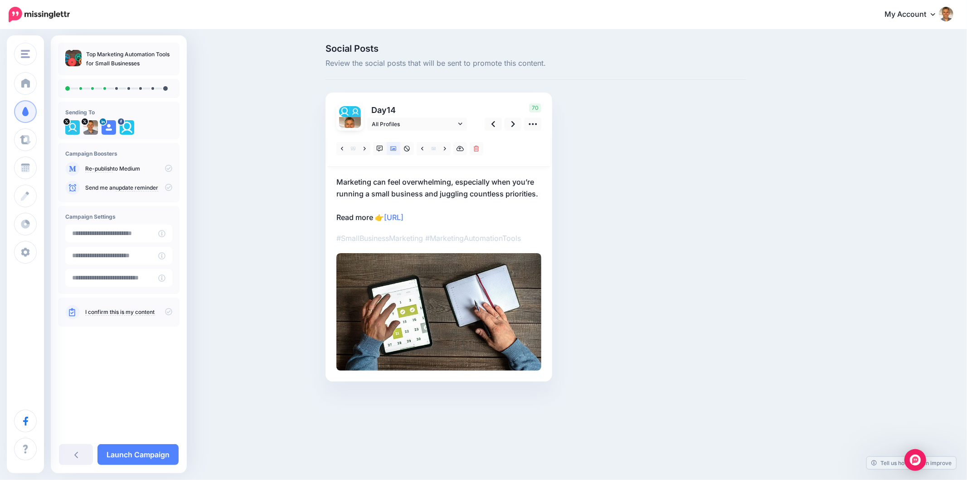
drag, startPoint x: 535, startPoint y: 199, endPoint x: 541, endPoint y: 195, distance: 6.9
click at [535, 199] on p "Marketing can feel overwhelming, especially when you’re running a small busines…" at bounding box center [438, 199] width 205 height 47
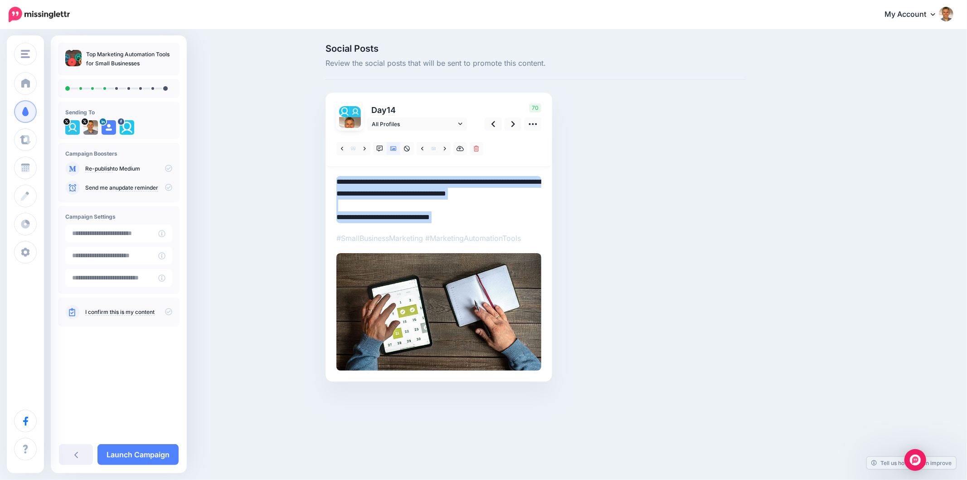
drag, startPoint x: 543, startPoint y: 194, endPoint x: 308, endPoint y: 182, distance: 235.1
click at [308, 182] on div "Social Posts Review the social posts that will be sent to promote this content.…" at bounding box center [483, 226] width 967 height 392
click at [547, 180] on div "Day 14 All Profiles" at bounding box center [438, 236] width 227 height 289
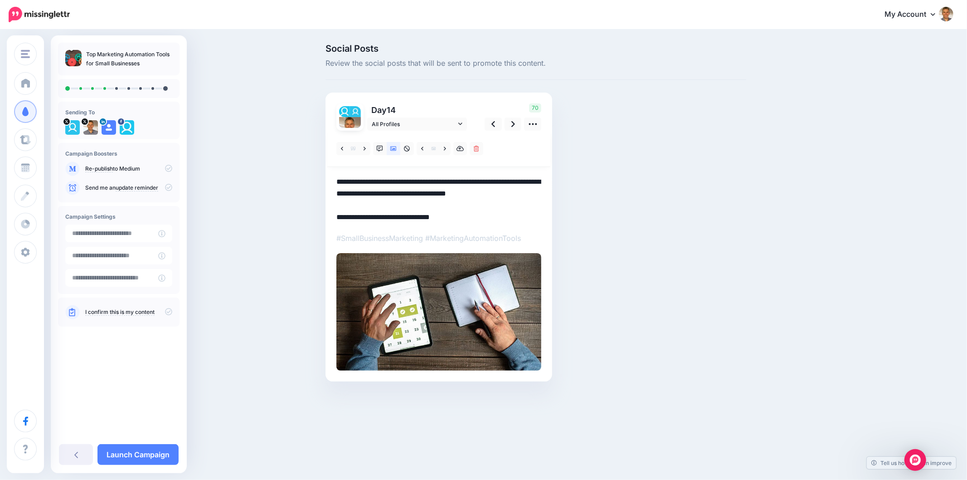
drag, startPoint x: 540, startPoint y: 199, endPoint x: 320, endPoint y: 183, distance: 220.4
click at [320, 183] on div "Social Posts Review the social posts that will be sent to promote this content.…" at bounding box center [536, 226] width 434 height 364
paste textarea
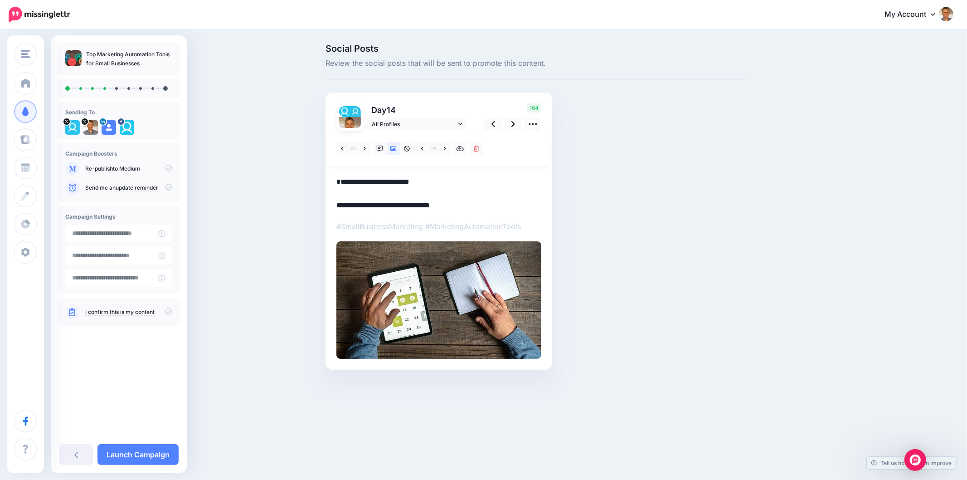
drag, startPoint x: 446, startPoint y: 185, endPoint x: 461, endPoint y: 186, distance: 14.6
click at [447, 185] on textarea "**********" at bounding box center [438, 193] width 205 height 35
paste textarea "**********"
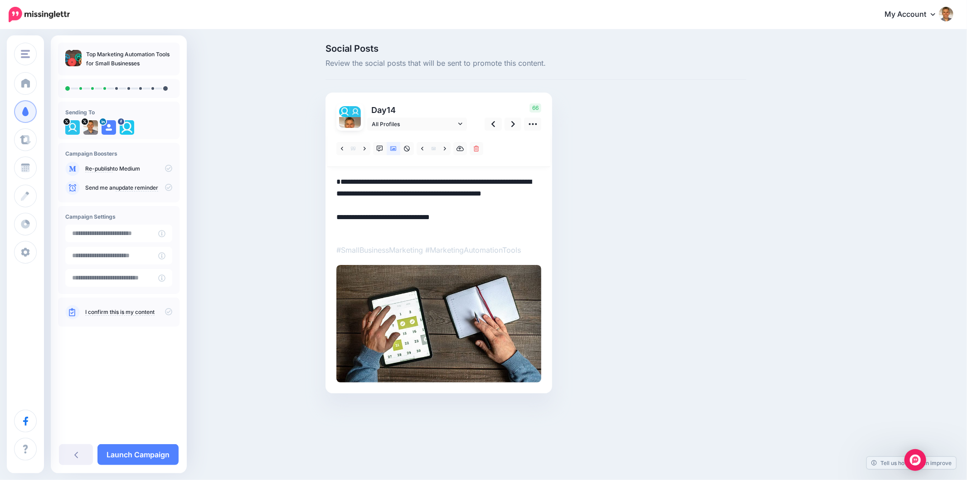
click at [673, 220] on div "Social Posts Review the social posts that will be sent to promote this content.…" at bounding box center [536, 232] width 434 height 376
click at [781, 244] on div "Social Posts Review the social posts that will be sent to promote this content.…" at bounding box center [579, 232] width 521 height 376
drag, startPoint x: 669, startPoint y: 99, endPoint x: 927, endPoint y: 144, distance: 262.8
click at [669, 99] on div "Social Posts Review the social posts that will be sent to promote this content.…" at bounding box center [536, 232] width 434 height 376
click at [340, 180] on textarea "**********" at bounding box center [438, 205] width 205 height 59
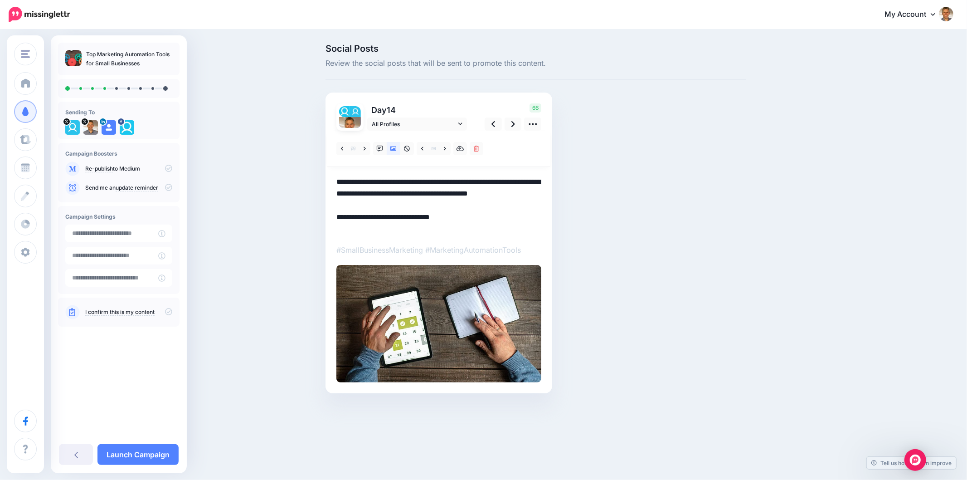
click at [583, 202] on div "Social Posts Review the social posts that will be sent to promote this content.…" at bounding box center [536, 232] width 434 height 376
click at [514, 125] on icon at bounding box center [513, 124] width 4 height 10
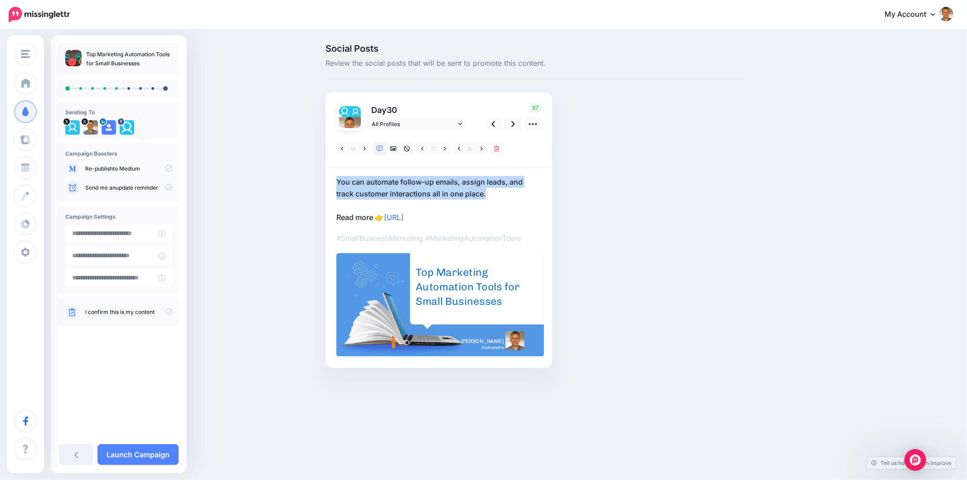
drag, startPoint x: 497, startPoint y: 192, endPoint x: 336, endPoint y: 174, distance: 162.4
click at [336, 174] on div at bounding box center [438, 244] width 205 height 226
click at [584, 189] on div "Social Posts Review the social posts that will be sent to promote this content.…" at bounding box center [536, 219] width 434 height 351
drag, startPoint x: 509, startPoint y: 192, endPoint x: 331, endPoint y: 180, distance: 178.1
click at [331, 180] on div "Day 30 All Profiles" at bounding box center [438, 229] width 227 height 275
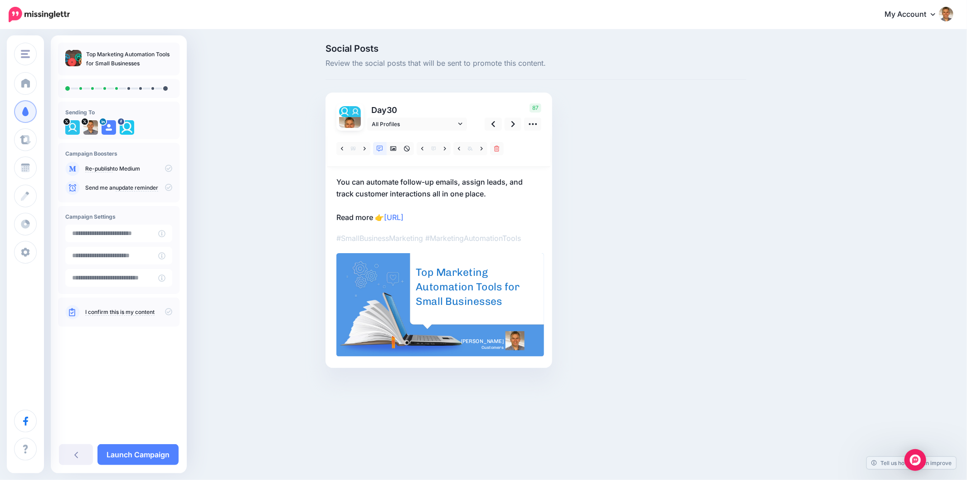
drag, startPoint x: 840, startPoint y: 207, endPoint x: 846, endPoint y: 207, distance: 6.3
click at [840, 208] on div "Social Posts Review the social posts that will be sent to promote this content.…" at bounding box center [483, 219] width 967 height 378
drag, startPoint x: 518, startPoint y: 202, endPoint x: 505, endPoint y: 196, distance: 14.4
click at [518, 201] on p "You can automate follow-up emails, assign leads, and track customer interaction…" at bounding box center [438, 199] width 205 height 47
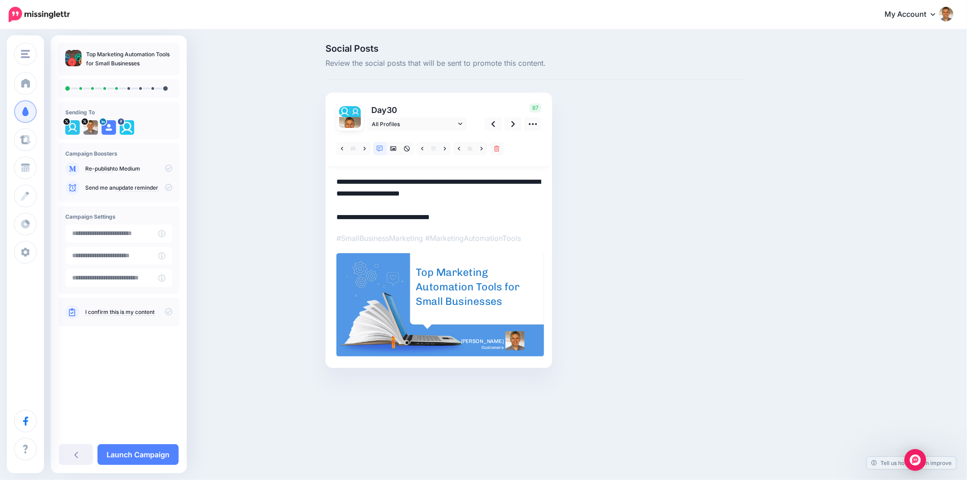
drag, startPoint x: 409, startPoint y: 187, endPoint x: 311, endPoint y: 173, distance: 98.9
click at [311, 173] on div "Social Posts Review the social posts that will be sent to promote this content.…" at bounding box center [483, 219] width 967 height 378
paste textarea
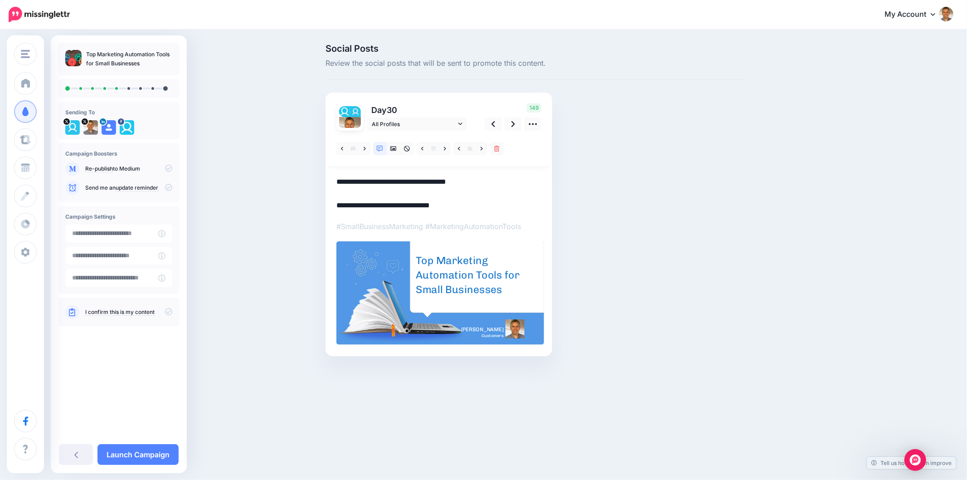
click at [509, 180] on textarea "**********" at bounding box center [438, 193] width 205 height 35
paste textarea "**********"
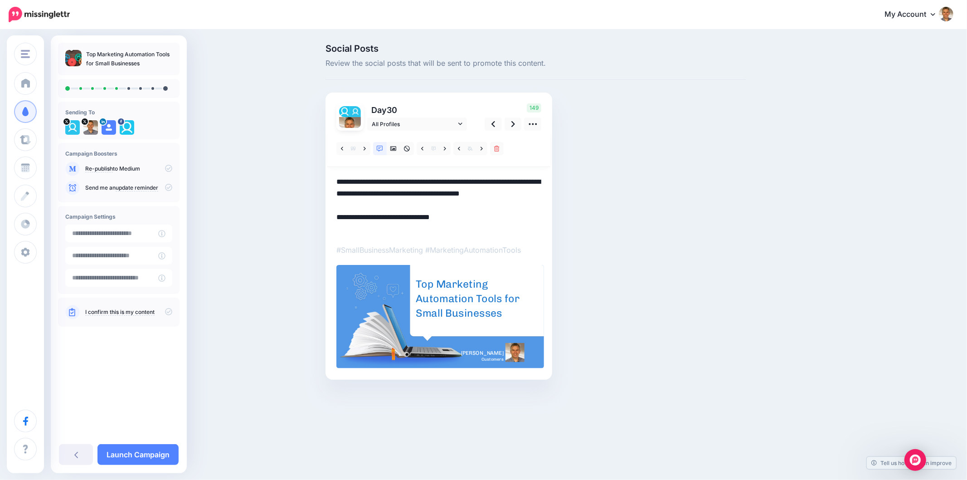
click at [756, 224] on div "Social Posts Review the social posts that will be sent to promote this content.…" at bounding box center [579, 225] width 521 height 363
click at [389, 147] on link at bounding box center [394, 148] width 14 height 13
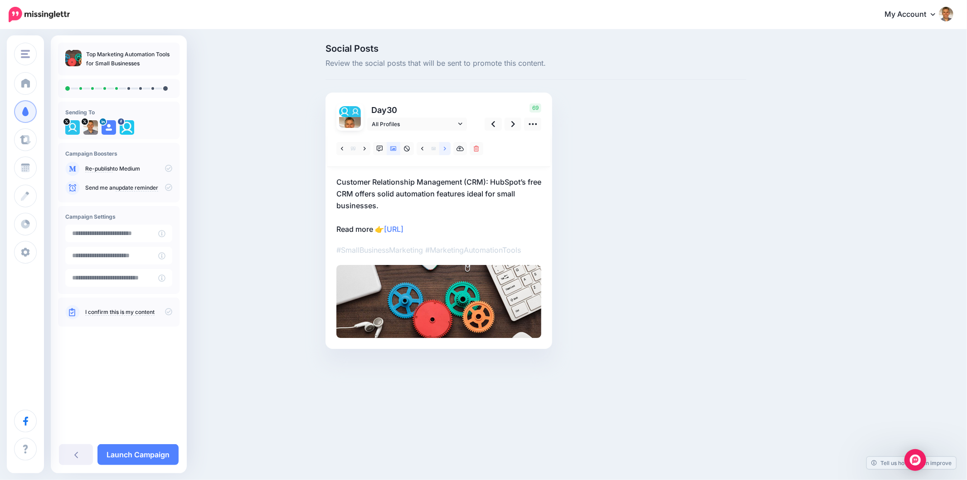
click at [446, 150] on icon at bounding box center [445, 149] width 2 height 6
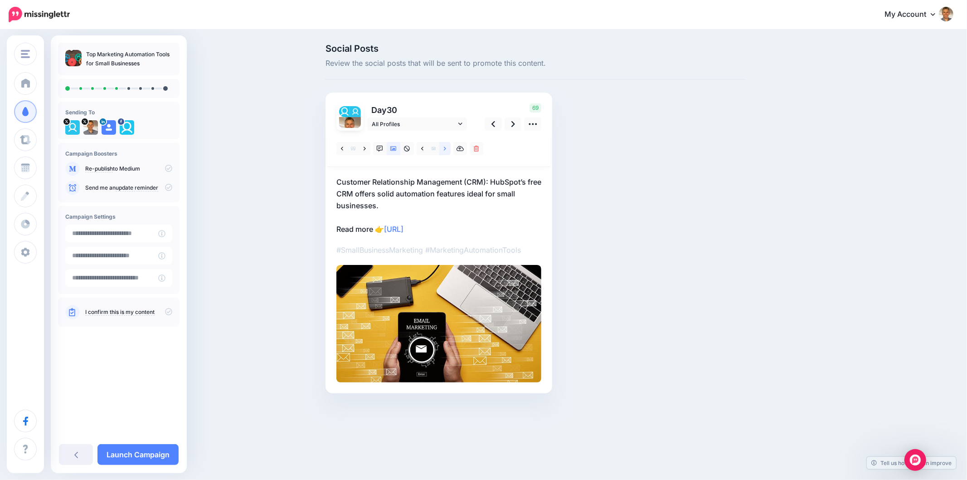
click at [446, 150] on icon at bounding box center [445, 149] width 2 height 6
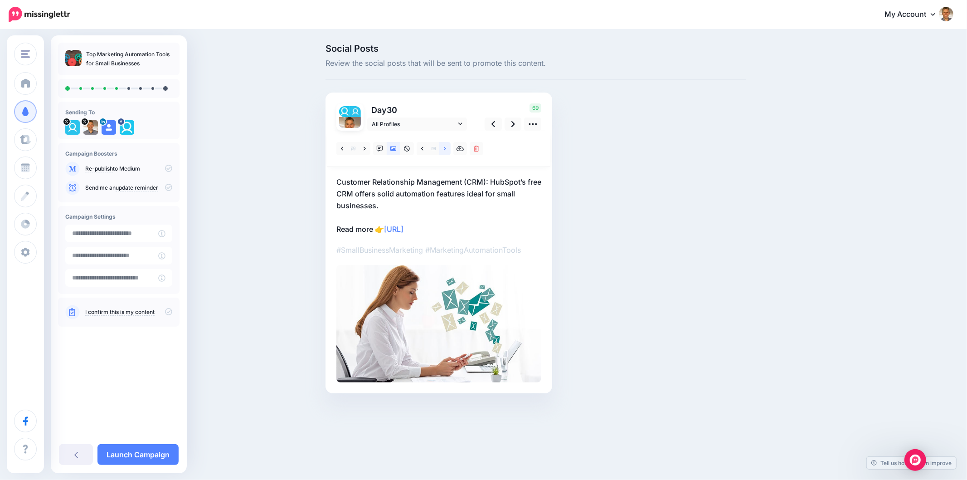
click at [446, 150] on icon at bounding box center [445, 149] width 2 height 6
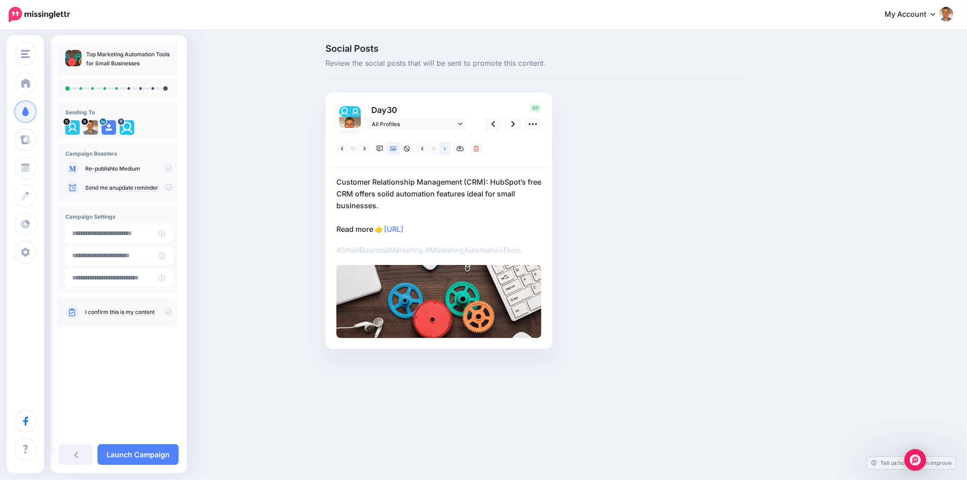
click at [446, 150] on icon at bounding box center [445, 149] width 2 height 6
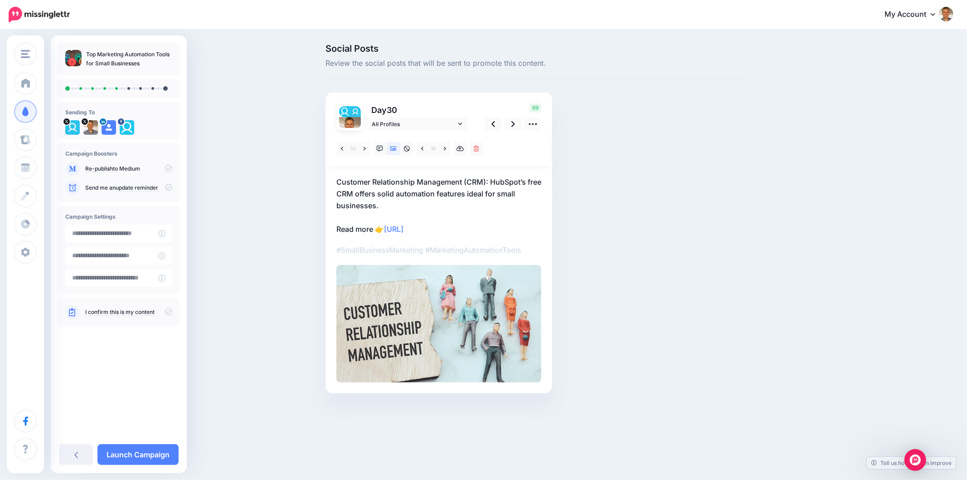
click at [648, 200] on div "Social Posts Review the social posts that will be sent to promote this content.…" at bounding box center [536, 232] width 434 height 376
click at [828, 248] on div "Social Posts Review the social posts that will be sent to promote this content.…" at bounding box center [579, 232] width 521 height 376
click at [508, 123] on link at bounding box center [513, 123] width 17 height 13
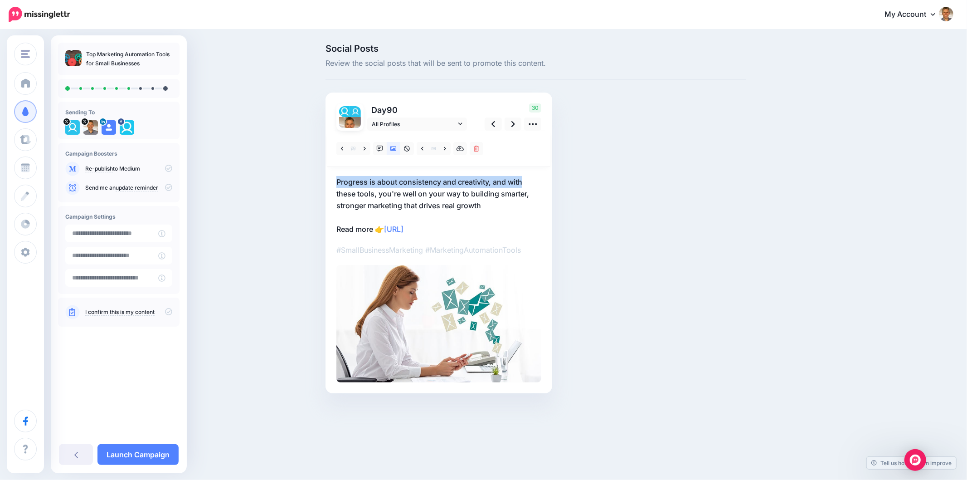
drag, startPoint x: 327, startPoint y: 182, endPoint x: 532, endPoint y: 182, distance: 204.4
click at [529, 182] on div "Day 90 All Profiles" at bounding box center [438, 242] width 227 height 301
copy p "Progress is about consistency and creativity, and with"
drag, startPoint x: 487, startPoint y: 207, endPoint x: 332, endPoint y: 177, distance: 158.4
click at [332, 179] on div "Day 90 All Profiles" at bounding box center [438, 242] width 227 height 301
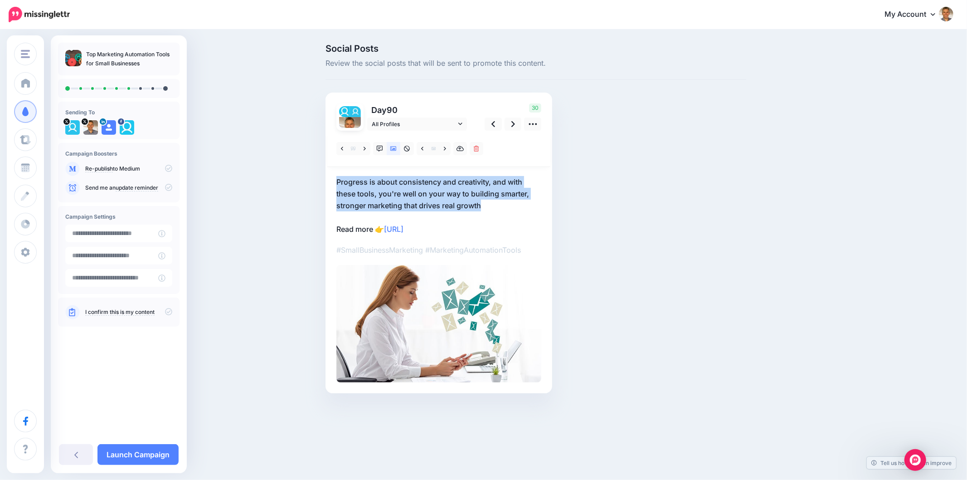
click at [505, 209] on p "Progress is about consistency and creativity, and with these tools, you're well…" at bounding box center [438, 205] width 205 height 59
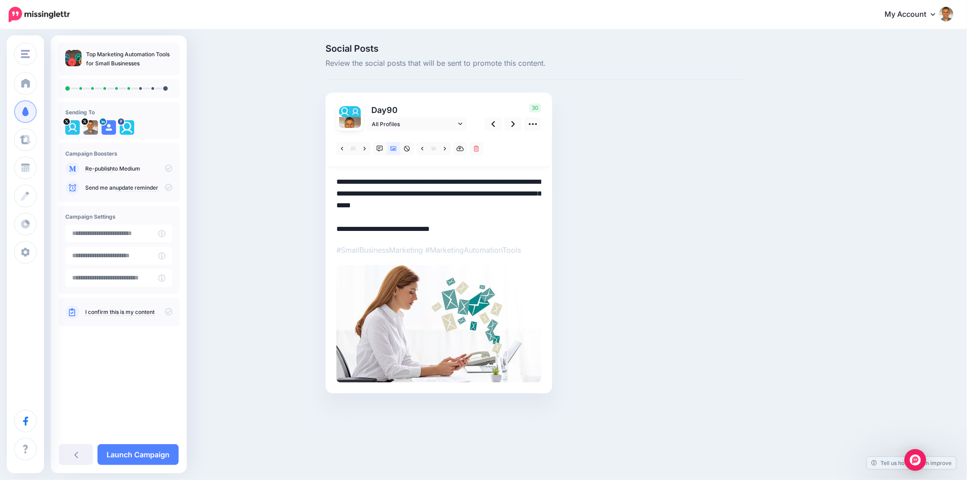
drag, startPoint x: 501, startPoint y: 205, endPoint x: 307, endPoint y: 178, distance: 195.4
click at [307, 178] on div "Social Posts Review the social posts that will be sent to promote this content.…" at bounding box center [483, 231] width 967 height 403
paste textarea
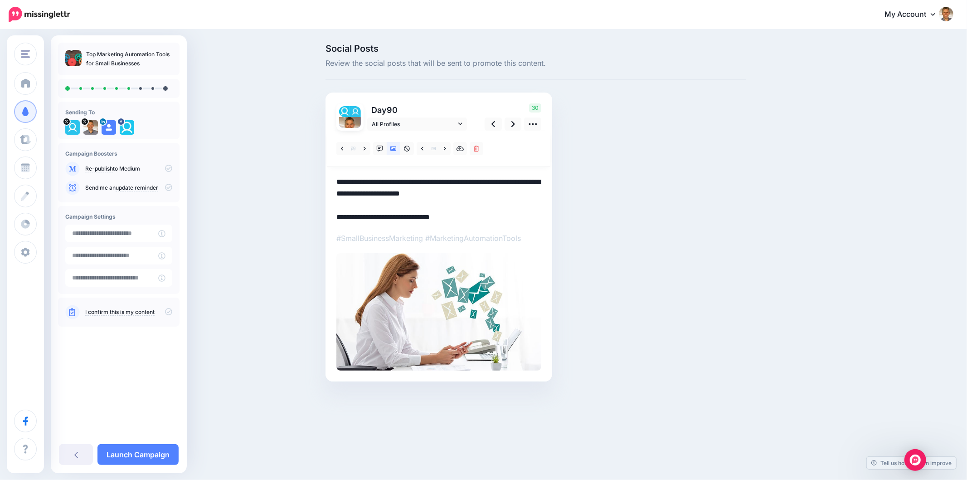
type textarea "**********"
drag, startPoint x: 705, startPoint y: 240, endPoint x: 539, endPoint y: 192, distance: 173.3
click at [705, 240] on div "Social Posts Review the social posts that will be sent to promote this content.…" at bounding box center [536, 226] width 434 height 364
click at [377, 146] on icon at bounding box center [380, 149] width 6 height 6
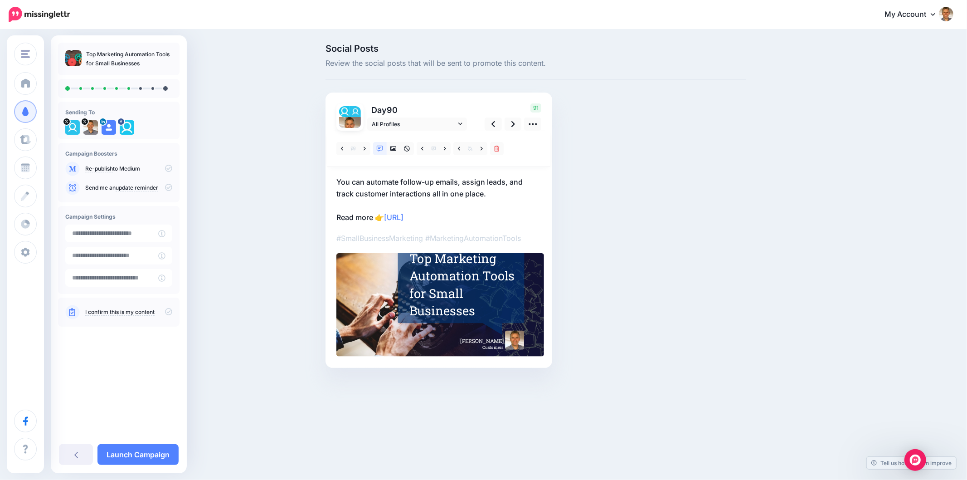
click at [447, 296] on div "Top Marketing Automation Tools for Small Businesses" at bounding box center [462, 284] width 106 height 70
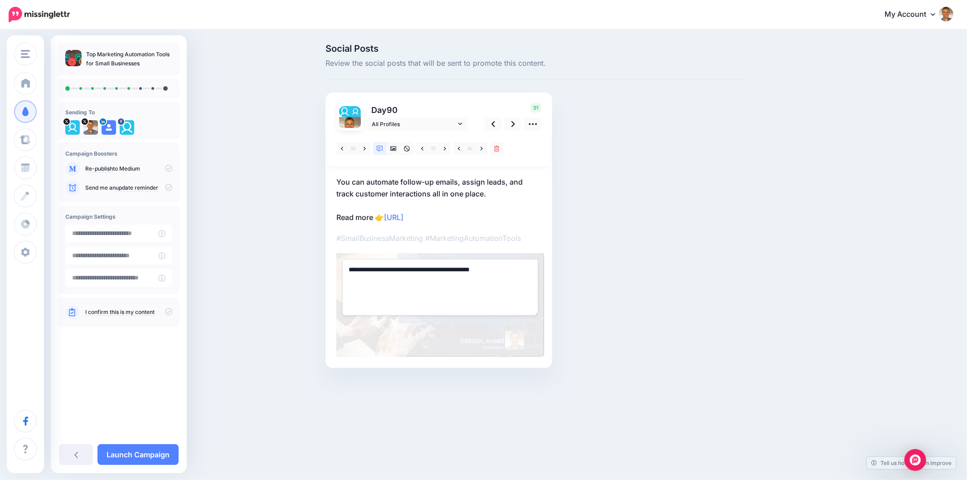
click at [447, 296] on textarea "**********" at bounding box center [440, 287] width 196 height 56
paste textarea "**********"
click at [723, 269] on div "Social Posts Review the social posts that will be sent to promote this content.…" at bounding box center [536, 219] width 434 height 351
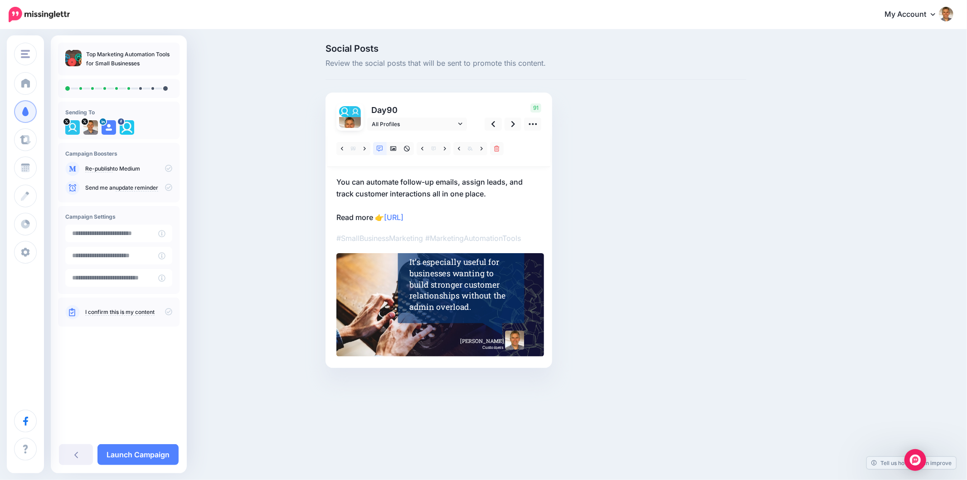
click at [723, 269] on div "Social Posts Review the social posts that will be sent to promote this content.…" at bounding box center [536, 219] width 434 height 351
drag, startPoint x: 890, startPoint y: 228, endPoint x: 850, endPoint y: 215, distance: 41.3
click at [890, 228] on div "Social Posts Review the social posts that will be sent to promote this content.…" at bounding box center [483, 219] width 967 height 378
click at [518, 124] on link at bounding box center [513, 123] width 17 height 13
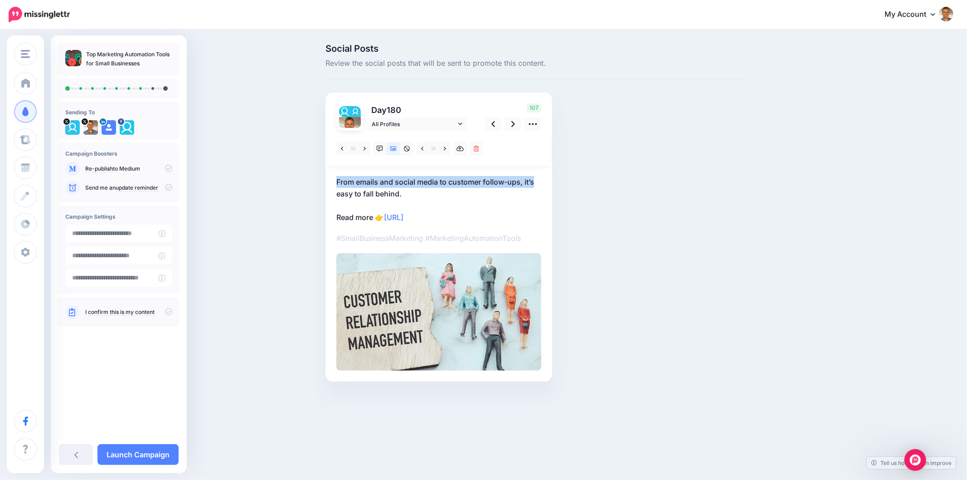
drag, startPoint x: 327, startPoint y: 182, endPoint x: 567, endPoint y: 187, distance: 239.4
click at [567, 187] on div "Social Posts Review the social posts that will be sent to promote this content.…" at bounding box center [536, 226] width 434 height 364
copy p "From emails and social media to customer follow-ups, it’s"
click at [377, 147] on icon at bounding box center [380, 149] width 6 height 6
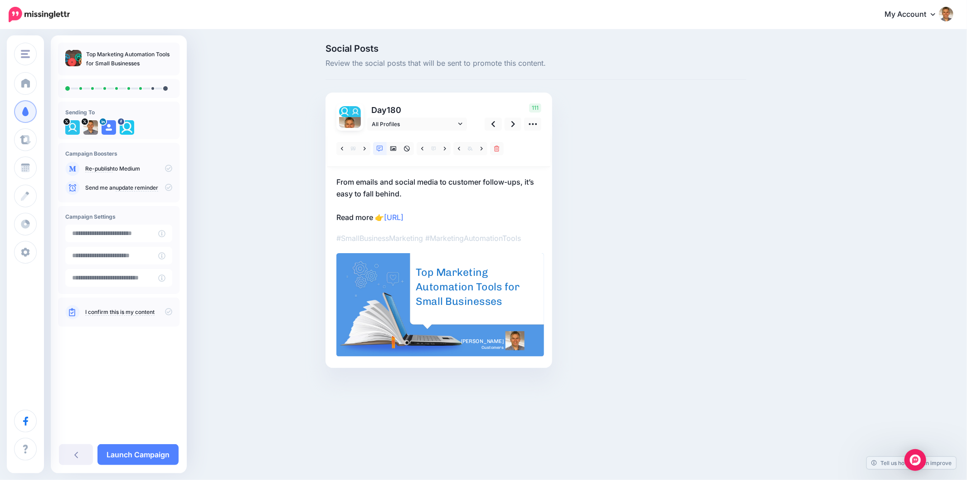
click at [686, 143] on div "Social Posts Review the social posts that will be sent to promote this content.…" at bounding box center [536, 219] width 434 height 351
click at [476, 285] on div "Top Marketing Automation Tools for Small Businesses" at bounding box center [469, 287] width 106 height 44
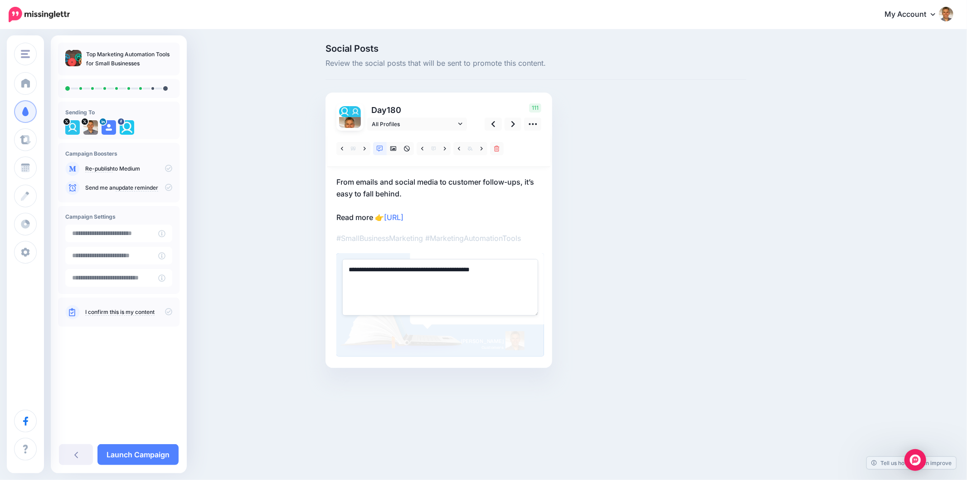
click at [476, 284] on textarea "**********" at bounding box center [440, 287] width 196 height 56
paste textarea "**********"
click at [734, 274] on div "Social Posts Review the social posts that will be sent to promote this content.…" at bounding box center [536, 219] width 434 height 351
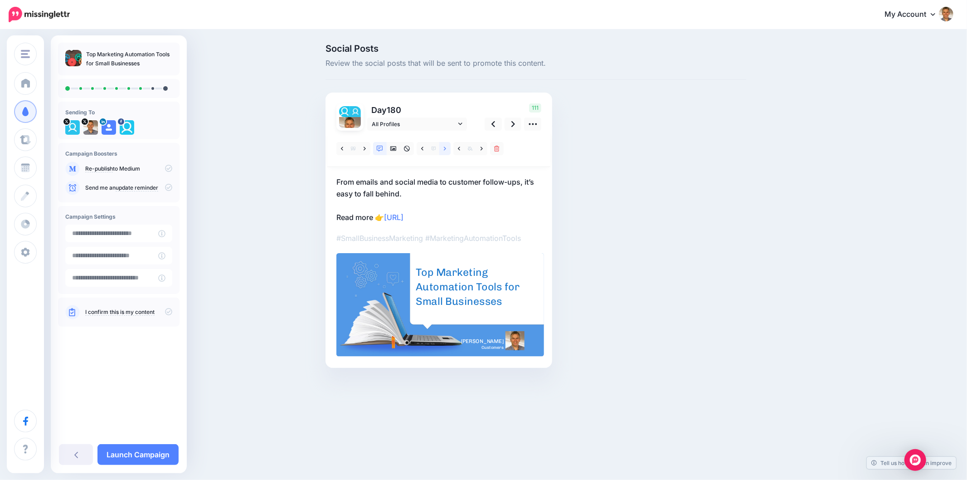
click at [442, 146] on link at bounding box center [444, 148] width 11 height 13
click at [425, 263] on div "hether you're just getting started or looking to streamline your current setup,…" at bounding box center [469, 287] width 106 height 48
click at [456, 292] on div "Progress is about consistency and creativity, and with these tools, you're well…" at bounding box center [469, 287] width 106 height 46
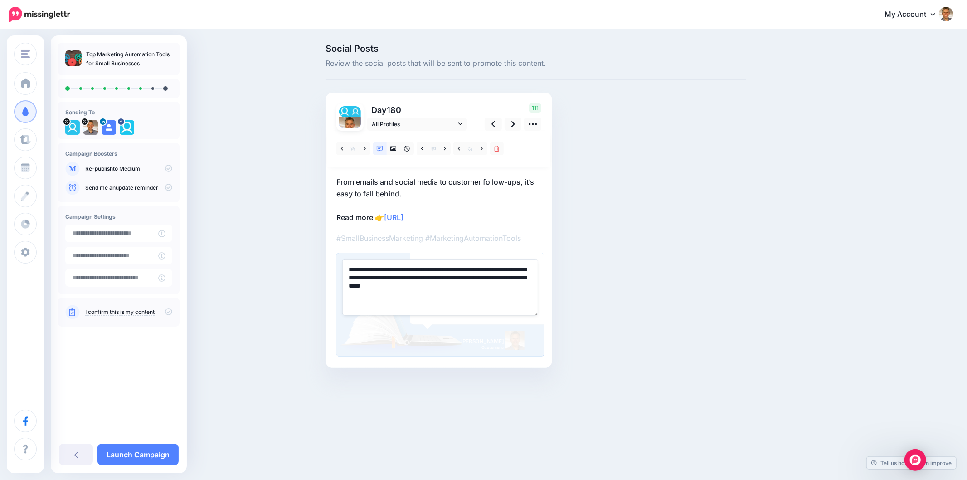
click at [456, 292] on textarea "**********" at bounding box center [440, 287] width 196 height 56
paste textarea
click at [347, 268] on textarea "**********" at bounding box center [440, 287] width 196 height 56
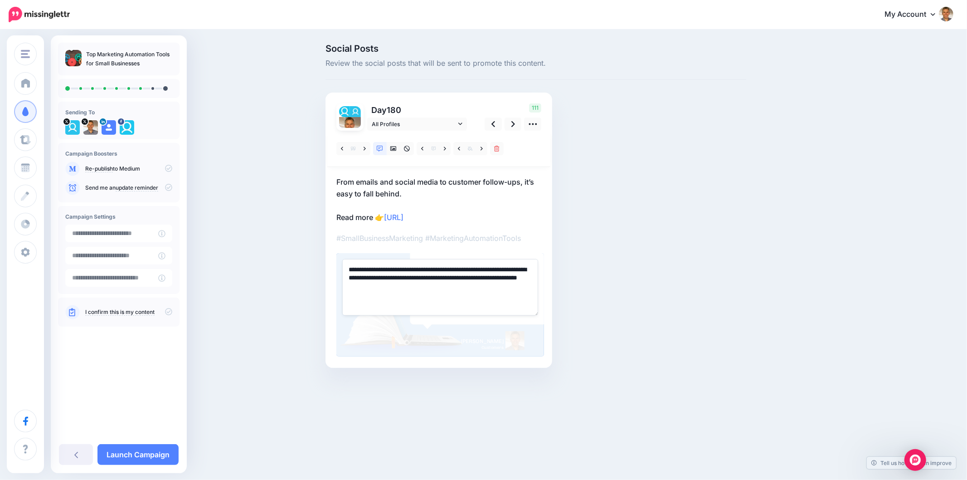
type textarea "**********"
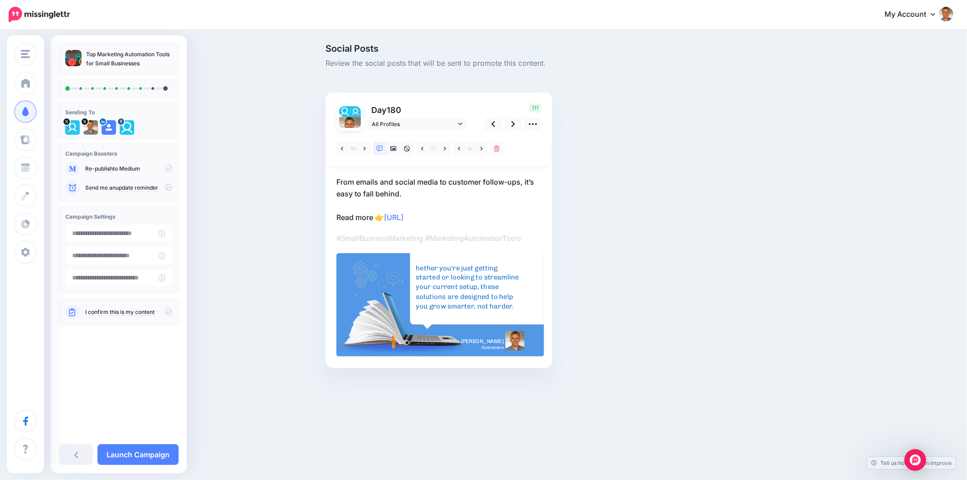
click at [637, 288] on div "Social Posts Review the social posts that will be sent to promote this content.…" at bounding box center [536, 219] width 434 height 351
click at [470, 150] on icon at bounding box center [470, 148] width 5 height 4
click at [478, 147] on link at bounding box center [481, 148] width 11 height 13
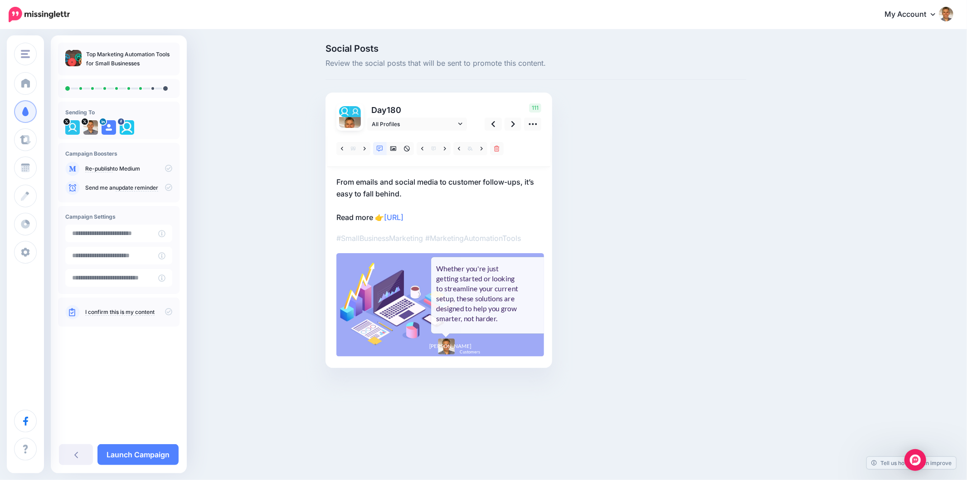
drag, startPoint x: 669, startPoint y: 222, endPoint x: 674, endPoint y: 223, distance: 5.1
click at [669, 223] on div "Social Posts Review the social posts that will be sent to promote this content.…" at bounding box center [536, 219] width 434 height 351
drag, startPoint x: 780, startPoint y: 277, endPoint x: 709, endPoint y: 227, distance: 87.2
click at [778, 277] on div "Social Posts Review the social posts that will be sent to promote this content.…" at bounding box center [579, 219] width 521 height 351
click at [510, 123] on link at bounding box center [513, 123] width 17 height 13
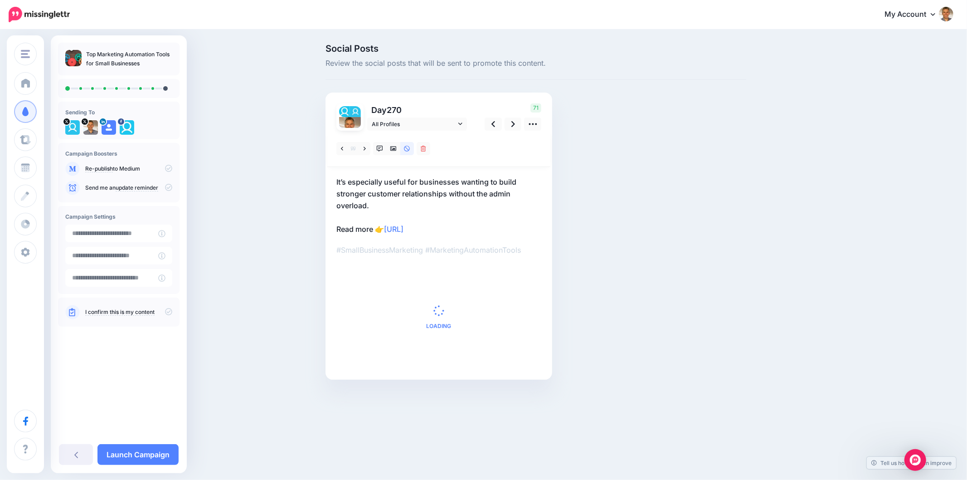
click at [791, 160] on div "Social Posts Review the social posts that will be sent to promote this content.…" at bounding box center [579, 225] width 521 height 363
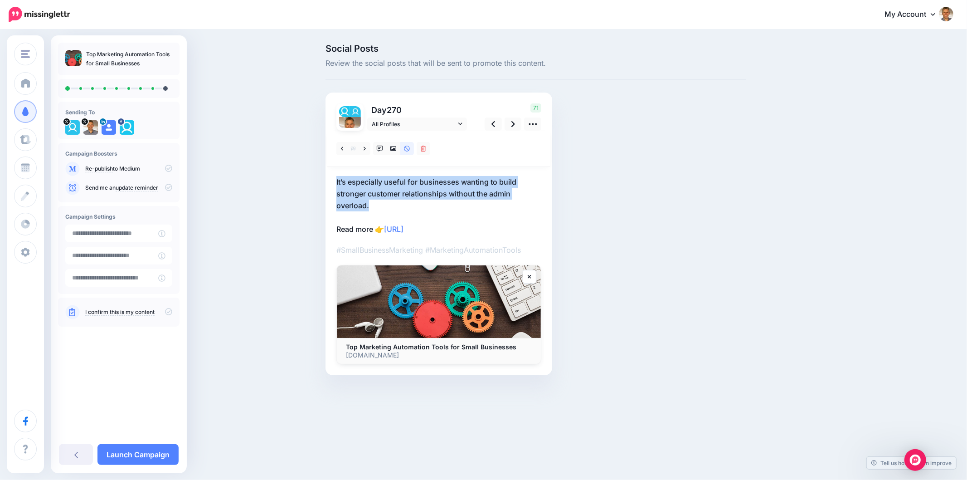
drag, startPoint x: 374, startPoint y: 203, endPoint x: 325, endPoint y: 179, distance: 54.5
click at [325, 179] on div "Day 270 All Profiles" at bounding box center [438, 233] width 227 height 282
click at [541, 206] on div "Day 270 All Profiles" at bounding box center [438, 233] width 227 height 282
drag, startPoint x: 382, startPoint y: 205, endPoint x: 330, endPoint y: 180, distance: 57.8
click at [330, 180] on div "Day 270 All Profiles" at bounding box center [438, 233] width 227 height 282
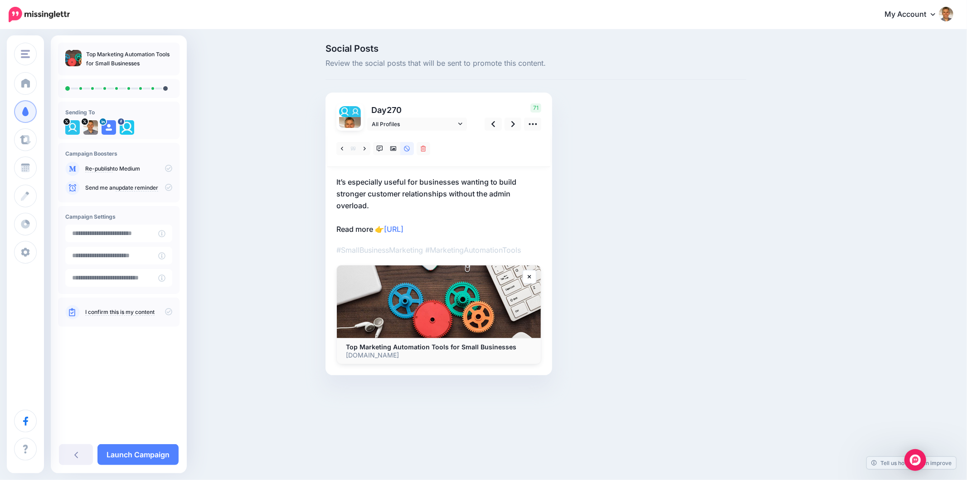
click at [864, 234] on div "Social Posts Review the social posts that will be sent to promote this content.…" at bounding box center [483, 222] width 967 height 385
click at [389, 201] on p "It’s especially useful for businesses wanting to build stronger customer relati…" at bounding box center [438, 205] width 205 height 59
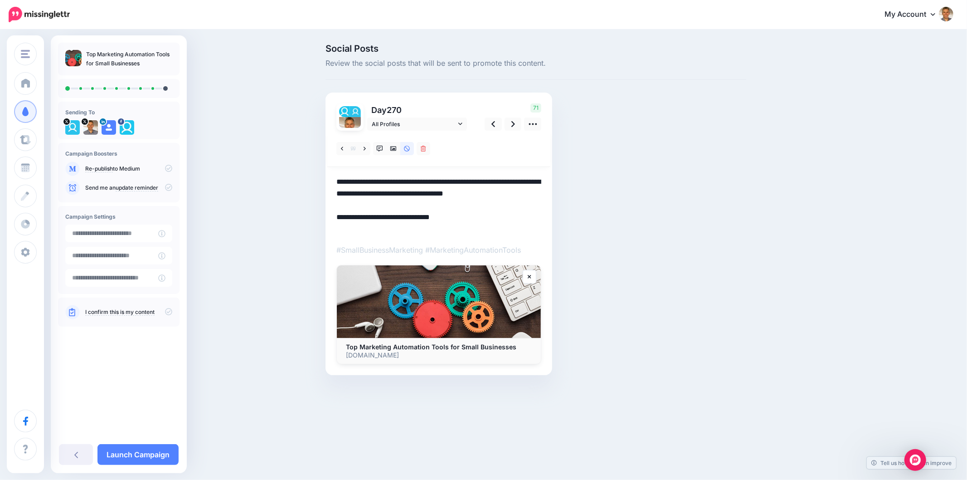
drag, startPoint x: 383, startPoint y: 204, endPoint x: 329, endPoint y: 184, distance: 57.8
click at [329, 184] on div "Day 270 All Profiles" at bounding box center [438, 233] width 227 height 282
paste textarea
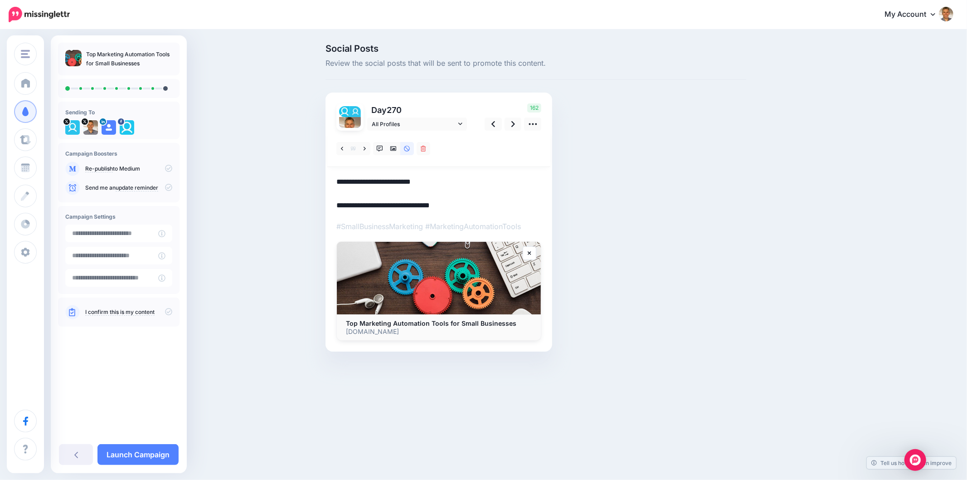
click at [476, 180] on textarea "**********" at bounding box center [438, 193] width 205 height 35
paste textarea "**********"
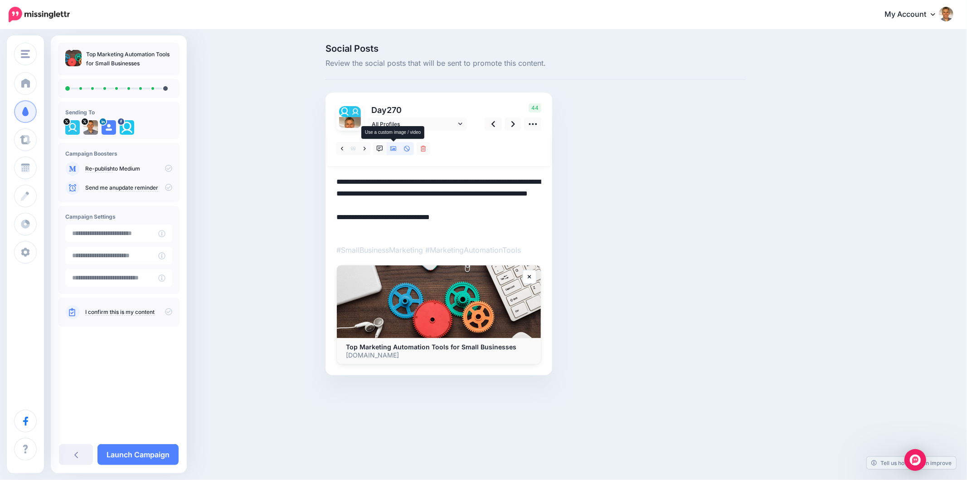
click at [391, 147] on icon at bounding box center [393, 148] width 6 height 5
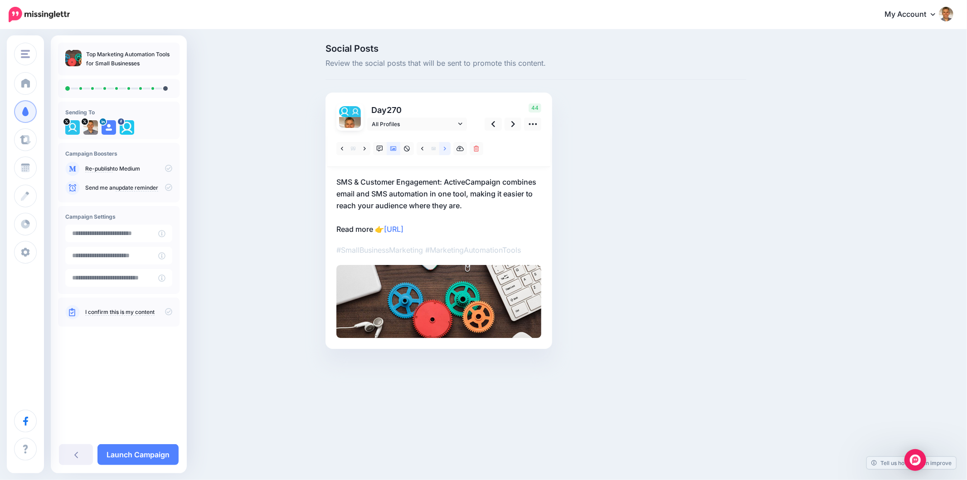
click at [446, 150] on icon at bounding box center [445, 149] width 2 height 6
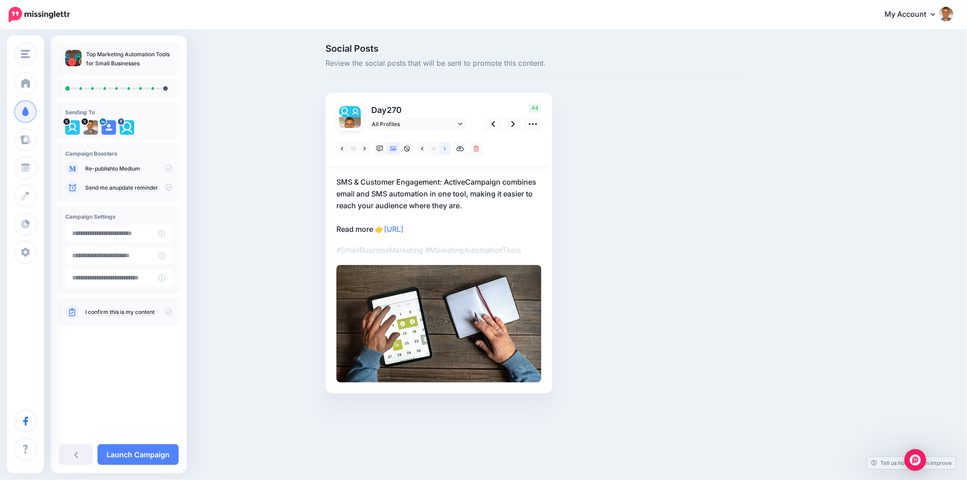
click at [446, 150] on icon at bounding box center [445, 149] width 2 height 6
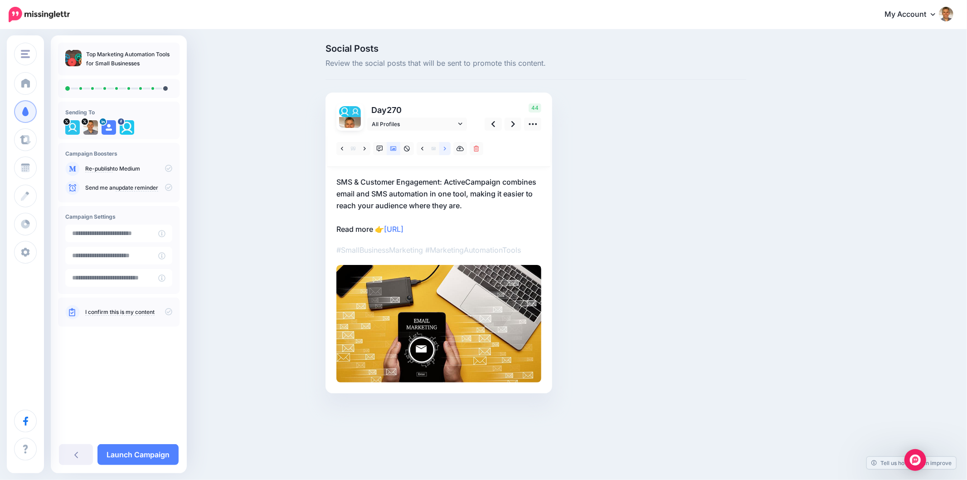
click at [446, 150] on icon at bounding box center [445, 149] width 2 height 6
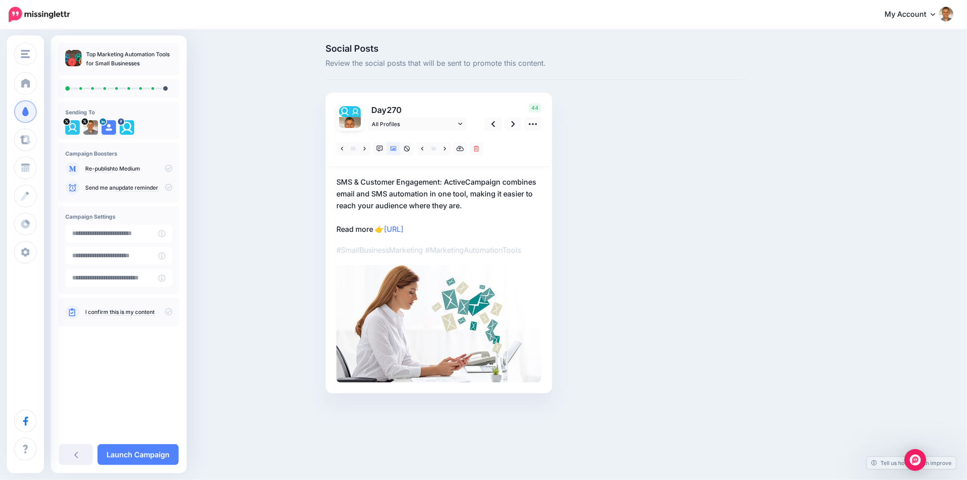
drag, startPoint x: 690, startPoint y: 276, endPoint x: 944, endPoint y: 331, distance: 259.4
click at [692, 277] on div "Social Posts Review the social posts that will be sent to promote this content.…" at bounding box center [536, 232] width 434 height 376
drag, startPoint x: 792, startPoint y: 221, endPoint x: 838, endPoint y: 234, distance: 47.2
click at [792, 221] on div "Social Posts Review the social posts that will be sent to promote this content.…" at bounding box center [579, 232] width 521 height 376
drag, startPoint x: 817, startPoint y: 230, endPoint x: 810, endPoint y: 230, distance: 6.8
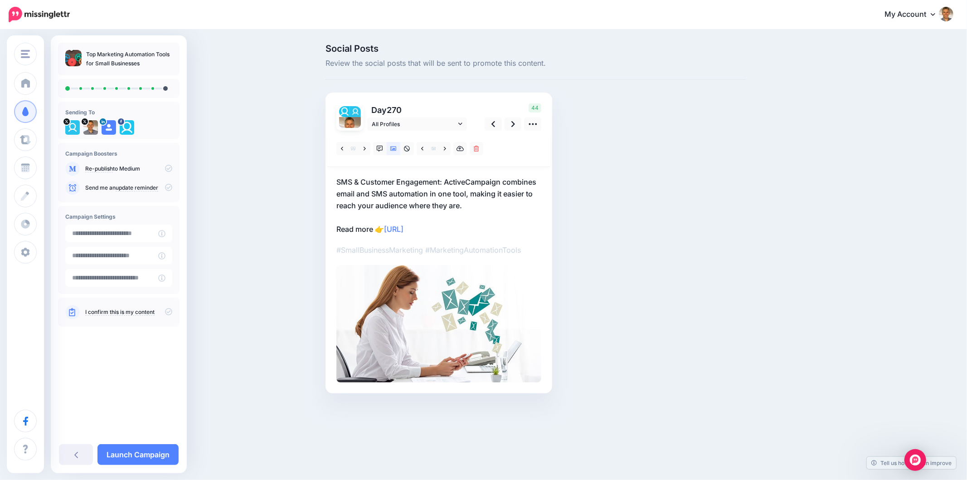
click at [816, 230] on div "Social Posts Review the social posts that will be sent to promote this content.…" at bounding box center [579, 232] width 521 height 376
click at [513, 122] on icon at bounding box center [513, 124] width 4 height 6
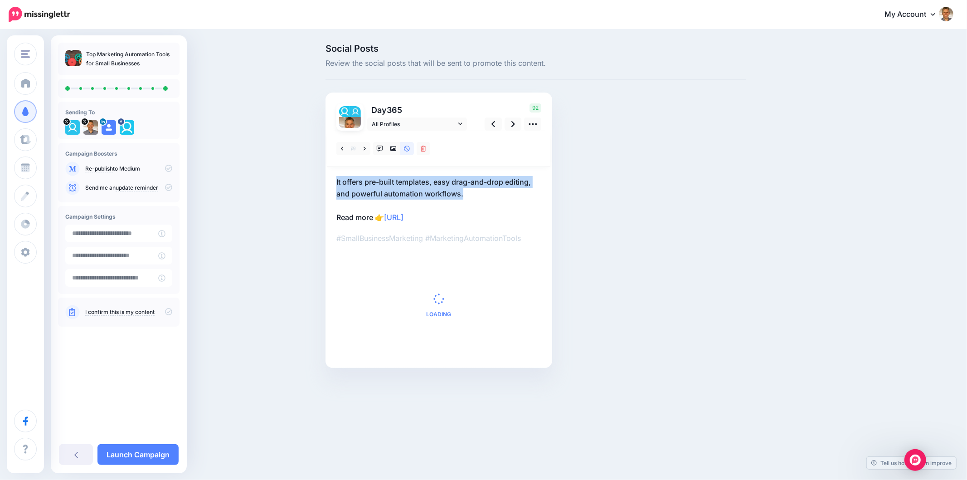
drag, startPoint x: 459, startPoint y: 195, endPoint x: 325, endPoint y: 166, distance: 136.8
click at [325, 166] on div "Day 365 All Profiles" at bounding box center [438, 229] width 227 height 275
click at [487, 189] on p "It offers pre-built templates, easy drag-and-drop editing, and powerful automat…" at bounding box center [438, 199] width 205 height 47
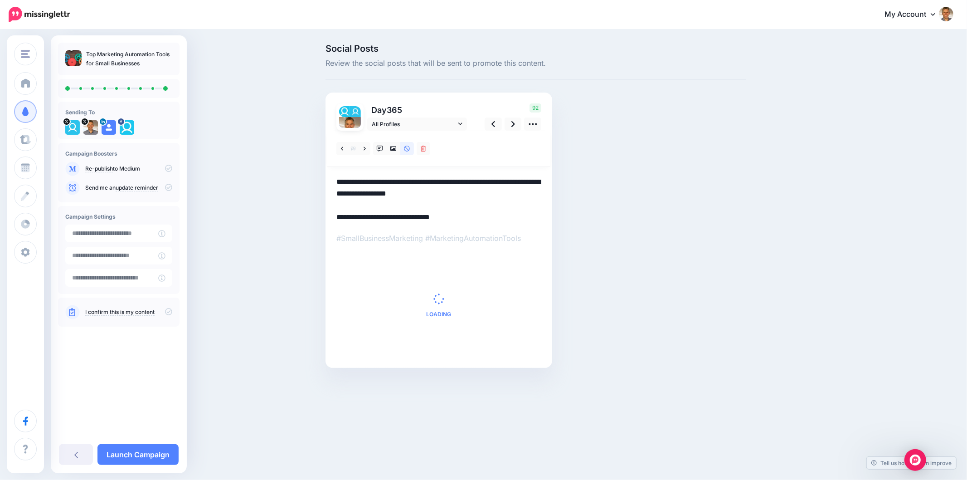
drag, startPoint x: 474, startPoint y: 195, endPoint x: 329, endPoint y: 171, distance: 147.0
click at [329, 171] on div "Day 365 All Profiles" at bounding box center [438, 229] width 227 height 275
paste textarea
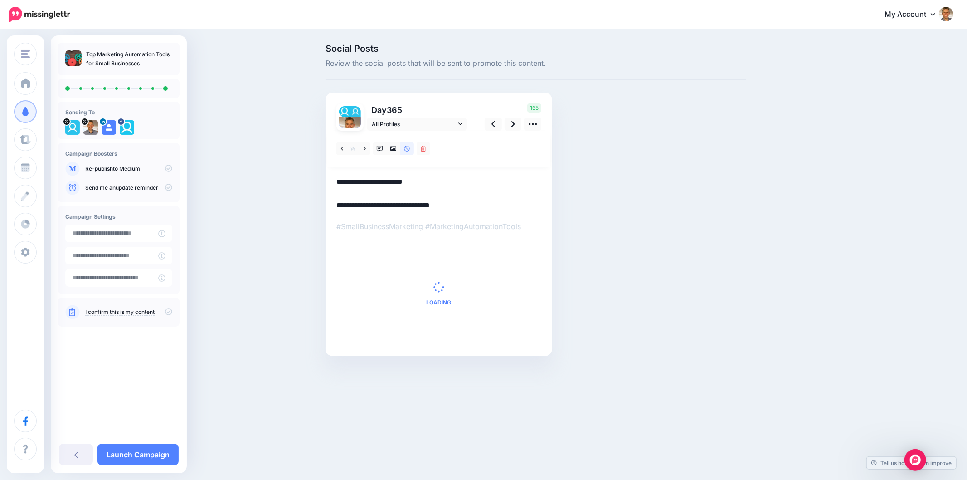
click at [464, 189] on textarea "**********" at bounding box center [438, 193] width 205 height 35
click at [466, 182] on textarea "**********" at bounding box center [438, 193] width 205 height 35
paste textarea "**********"
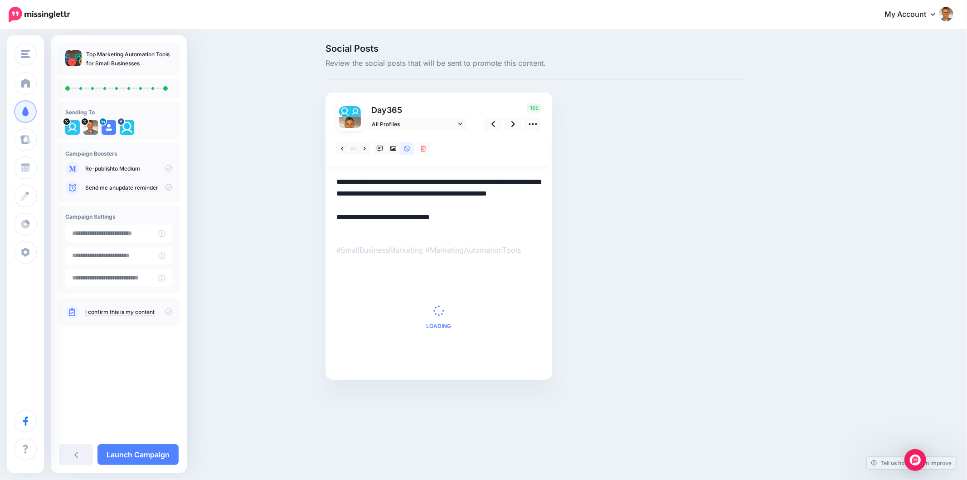
type textarea "**********"
click at [663, 212] on div "Social Posts Review the social posts that will be sent to promote this content.…" at bounding box center [536, 225] width 434 height 363
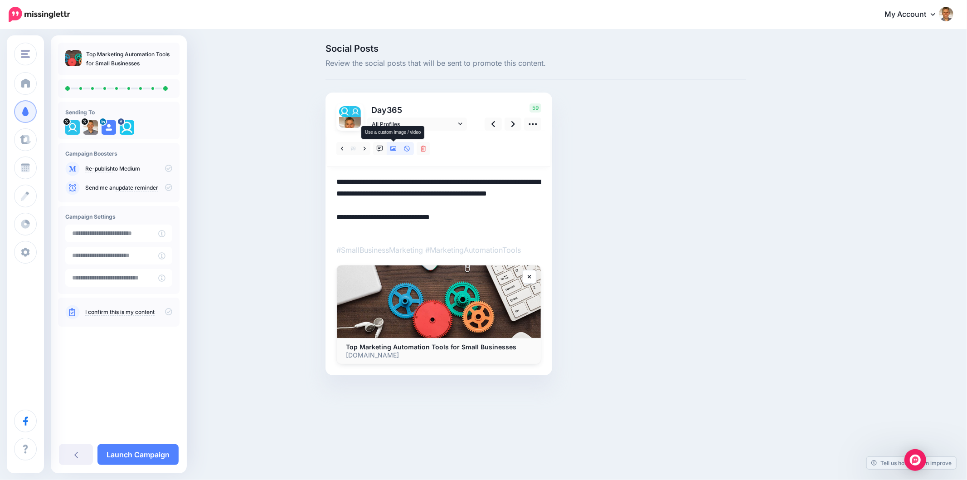
click at [397, 150] on link at bounding box center [394, 148] width 14 height 13
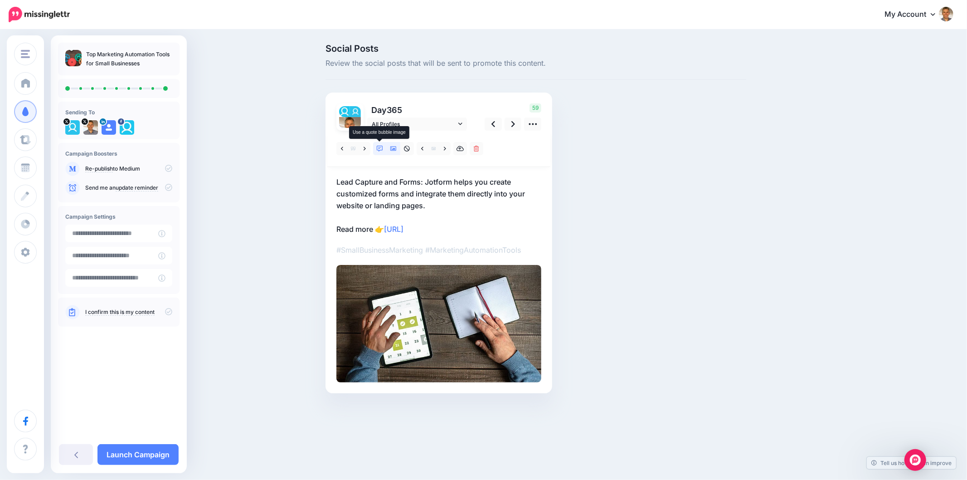
drag, startPoint x: 382, startPoint y: 148, endPoint x: 399, endPoint y: 156, distance: 19.1
click at [382, 148] on icon at bounding box center [380, 149] width 6 height 6
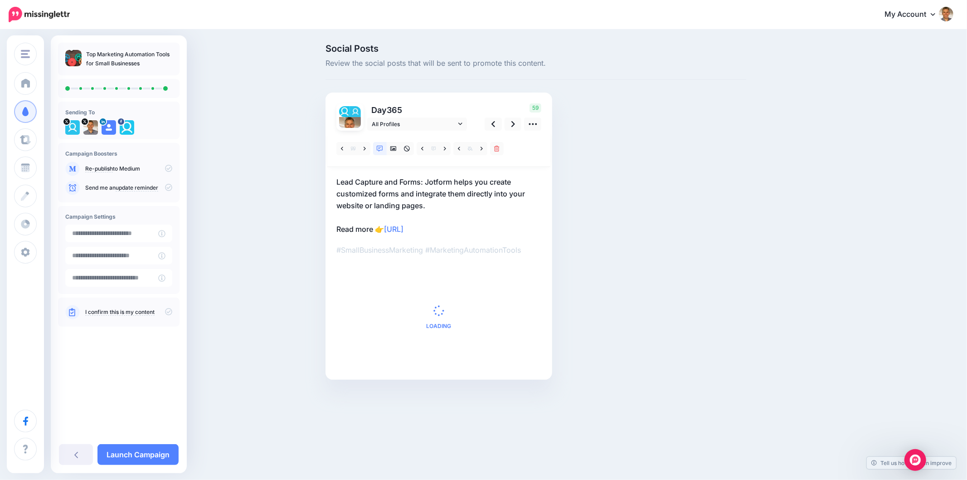
click at [470, 301] on div "Loading Combined Shape Created with Sketch. Rudy Labordus Customers" at bounding box center [438, 317] width 205 height 104
click at [470, 301] on span "Loading" at bounding box center [438, 317] width 205 height 104
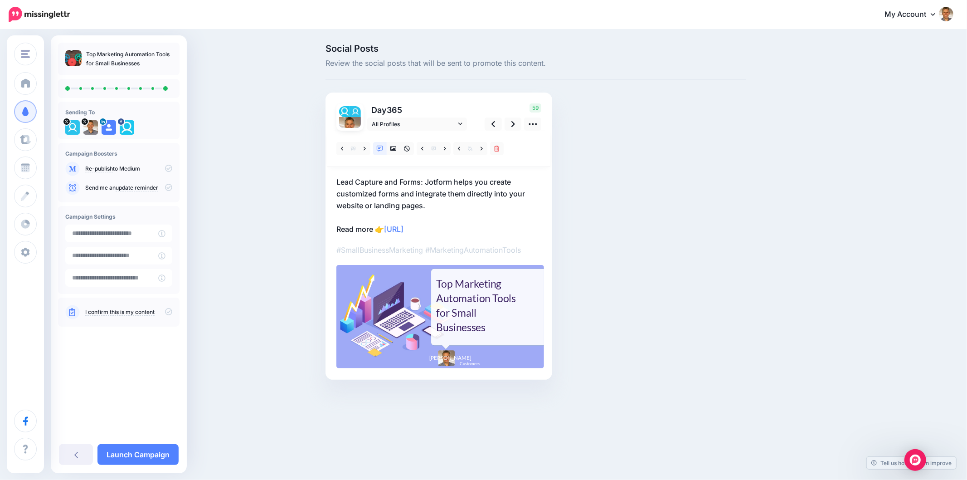
click at [470, 297] on div "Top Marketing Automation Tools for Small Businesses" at bounding box center [478, 305] width 85 height 58
click at [0, 0] on textarea "**********" at bounding box center [0, 0] width 0 height 0
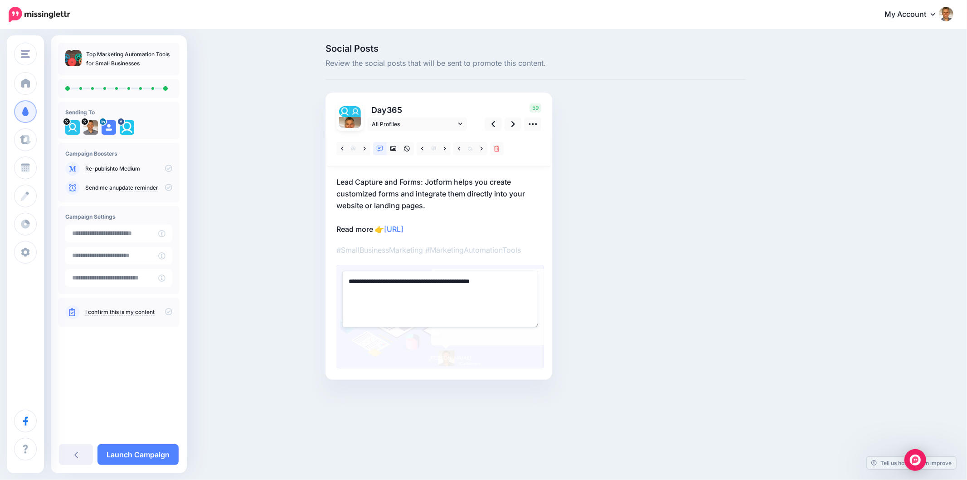
click at [470, 297] on textarea "**********" at bounding box center [440, 299] width 196 height 56
paste textarea "**********"
type textarea "**********"
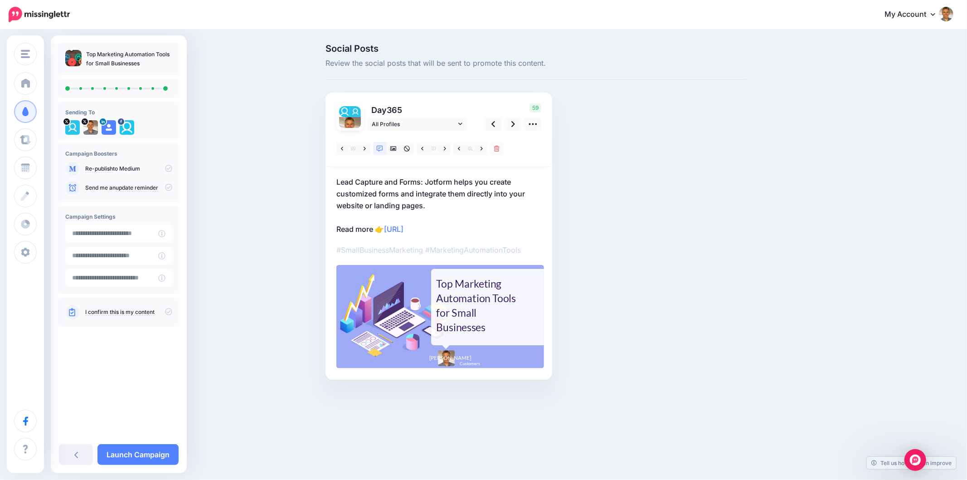
click at [672, 274] on div "Social Posts Review the social posts that will be sent to promote this content.…" at bounding box center [536, 225] width 434 height 363
click at [478, 147] on link at bounding box center [481, 148] width 11 height 13
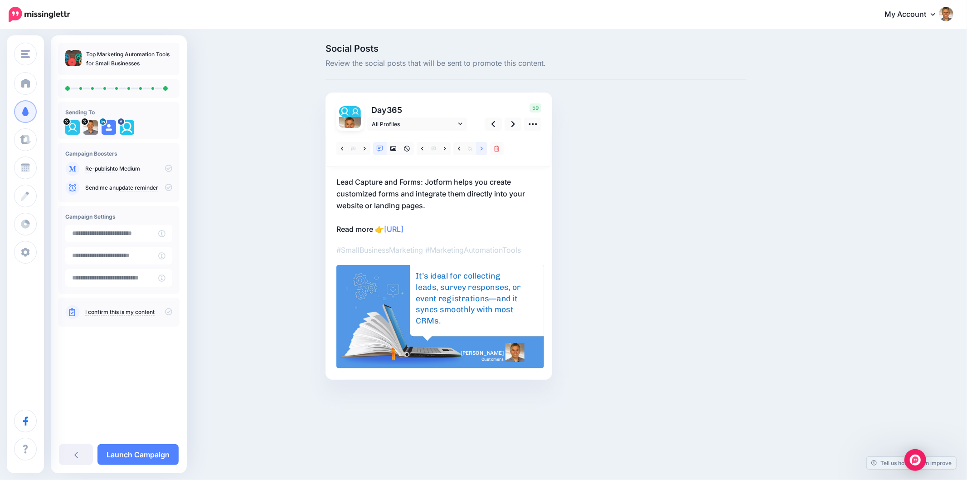
click at [478, 147] on link at bounding box center [481, 148] width 11 height 13
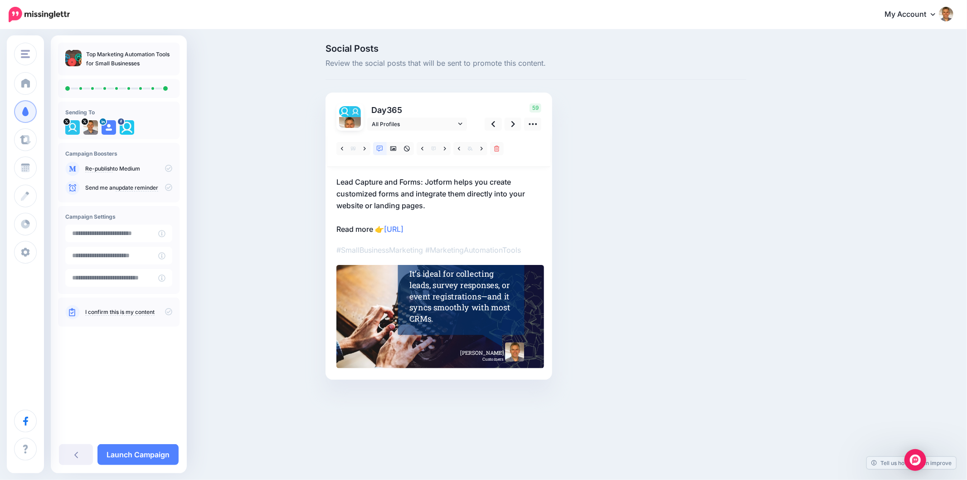
click at [680, 239] on div "Social Posts Review the social posts that will be sent to promote this content.…" at bounding box center [536, 225] width 434 height 363
click at [933, 270] on div "Social Posts Review the social posts that will be sent to promote this content.…" at bounding box center [483, 225] width 967 height 390
click at [668, 199] on div "Social Posts Review the social posts that will be sent to promote this content.…" at bounding box center [536, 225] width 434 height 363
click at [496, 123] on link at bounding box center [493, 123] width 17 height 13
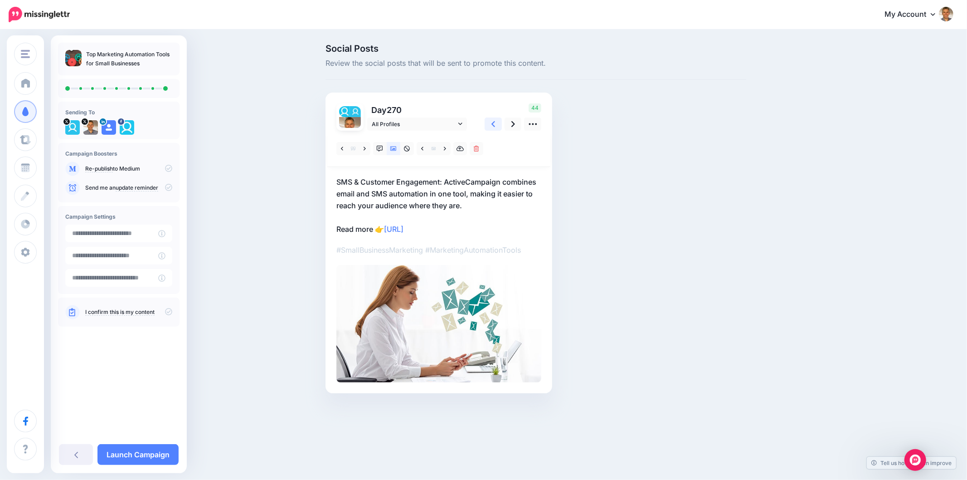
click at [496, 123] on link at bounding box center [493, 123] width 17 height 13
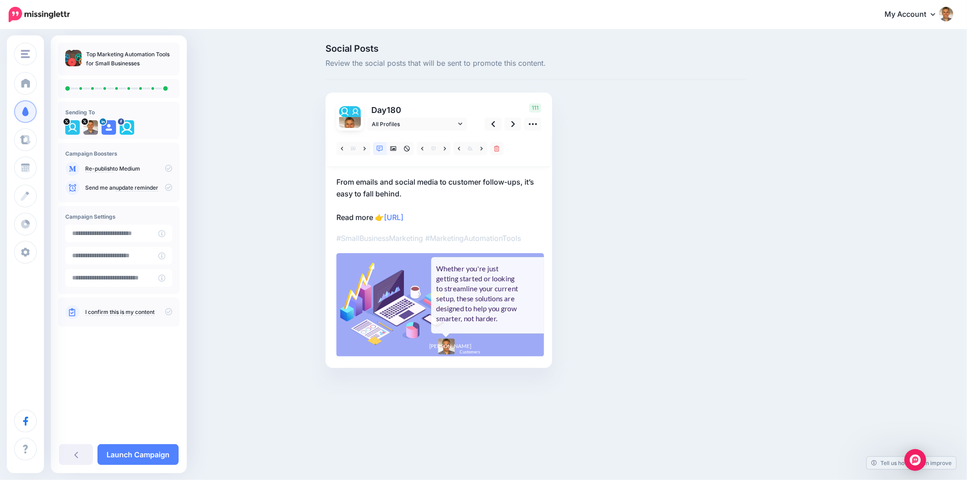
click at [404, 194] on p "From emails and social media to customer follow-ups, it’s easy to fall behind. …" at bounding box center [438, 199] width 205 height 47
drag, startPoint x: 413, startPoint y: 194, endPoint x: 337, endPoint y: 184, distance: 77.3
click at [337, 184] on textarea "**********" at bounding box center [438, 199] width 205 height 47
paste textarea "**********"
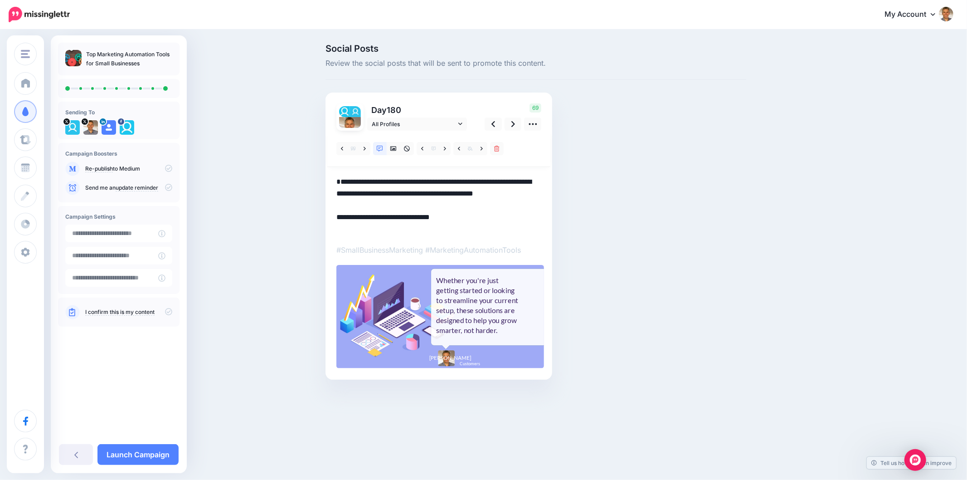
click at [338, 181] on textarea "**********" at bounding box center [438, 205] width 205 height 59
type textarea "**********"
click at [737, 216] on div "Social Posts Review the social posts that will be sent to promote this content.…" at bounding box center [536, 225] width 434 height 363
click at [466, 313] on div "Whether you're just getting started or looking to streamline your current setup…" at bounding box center [478, 305] width 85 height 60
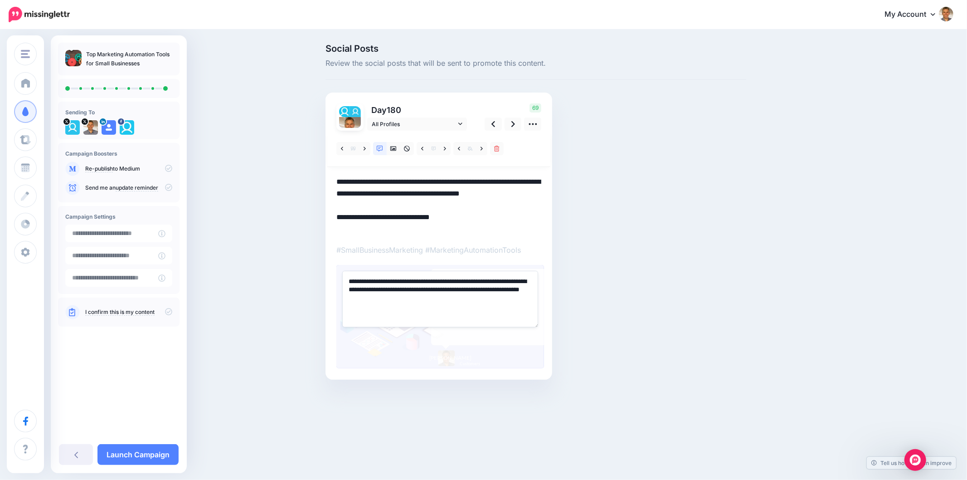
click at [466, 313] on textarea "**********" at bounding box center [440, 299] width 196 height 56
paste textarea "*********"
type textarea "**********"
click at [648, 301] on div "Social Posts Review the social posts that will be sent to promote this content.…" at bounding box center [536, 225] width 434 height 363
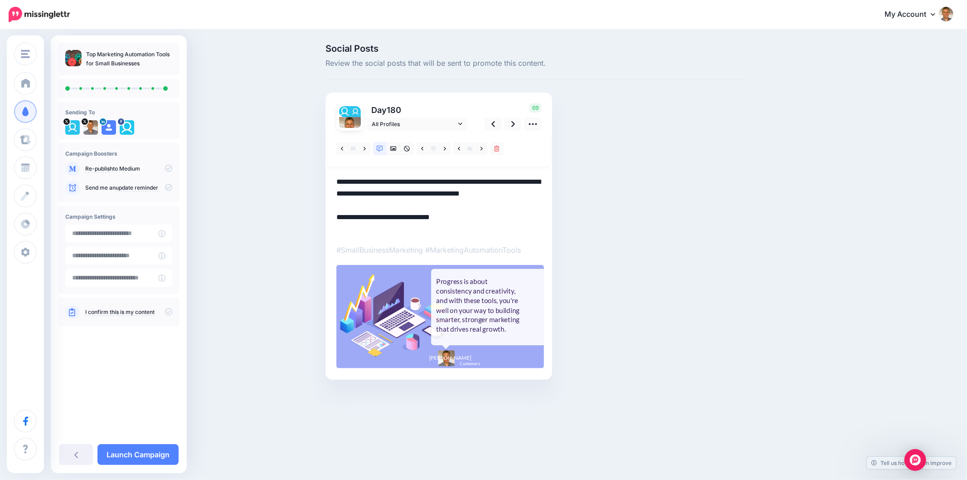
click at [714, 148] on div "Social Posts Review the social posts that will be sent to promote this content.…" at bounding box center [536, 225] width 434 height 363
drag, startPoint x: 929, startPoint y: 314, endPoint x: 899, endPoint y: 296, distance: 35.1
click at [925, 313] on div "Social Posts Review the social posts that will be sent to promote this content.…" at bounding box center [483, 225] width 967 height 390
click at [818, 270] on div "Social Posts Review the social posts that will be sent to promote this content.…" at bounding box center [579, 225] width 521 height 363
drag, startPoint x: 926, startPoint y: 253, endPoint x: 902, endPoint y: 254, distance: 23.6
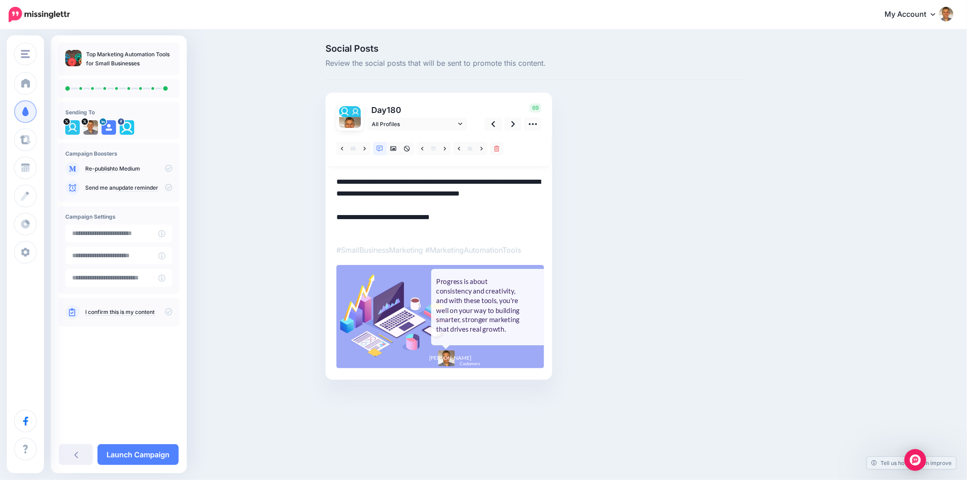
click at [926, 253] on div "Social Posts Review the social posts that will be sent to promote this content.…" at bounding box center [483, 225] width 967 height 390
click at [514, 123] on icon at bounding box center [513, 124] width 4 height 10
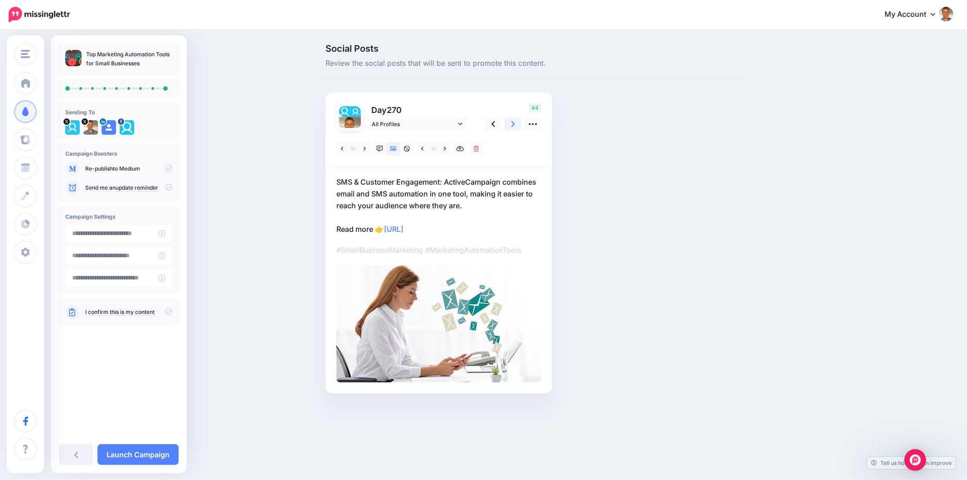
click at [514, 123] on icon at bounding box center [513, 124] width 4 height 10
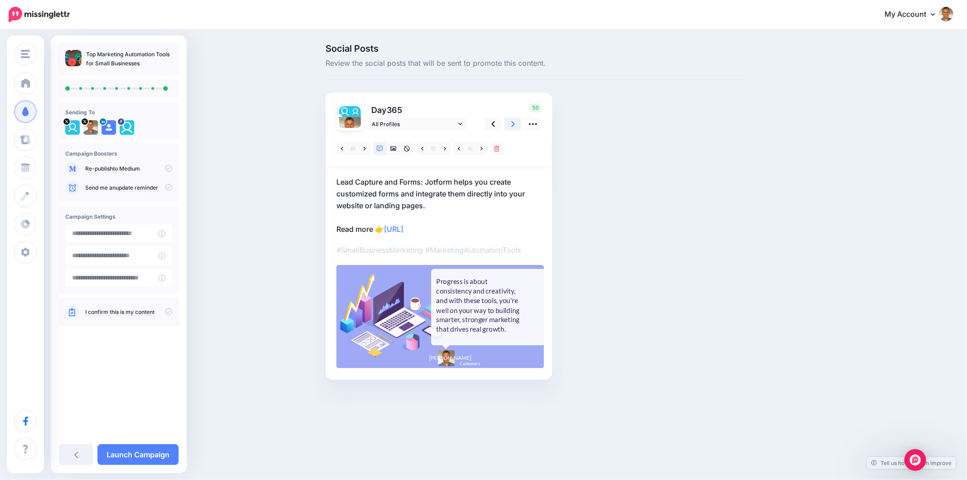
click at [514, 123] on icon at bounding box center [513, 124] width 4 height 10
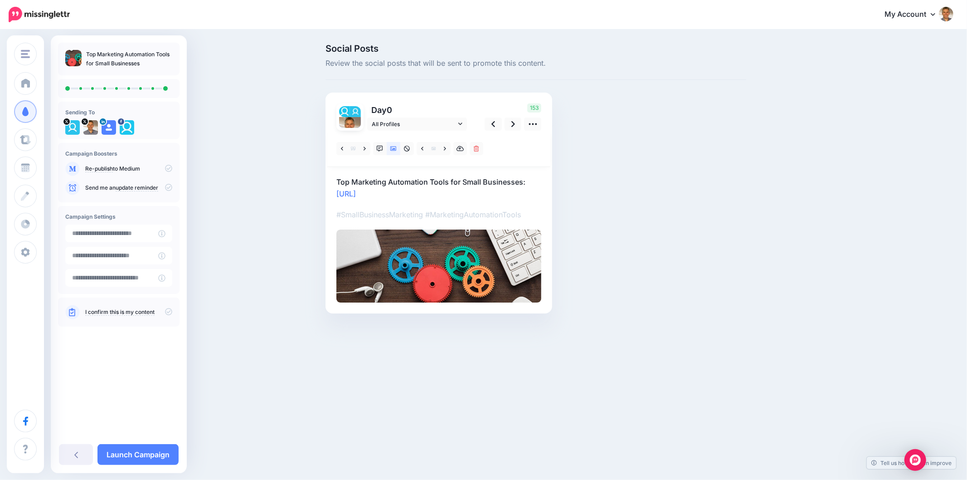
click at [678, 170] on div "Social Posts Review the social posts that will be sent to promote this content.…" at bounding box center [536, 192] width 434 height 296
click at [169, 452] on link "Launch Campaign" at bounding box center [137, 454] width 81 height 21
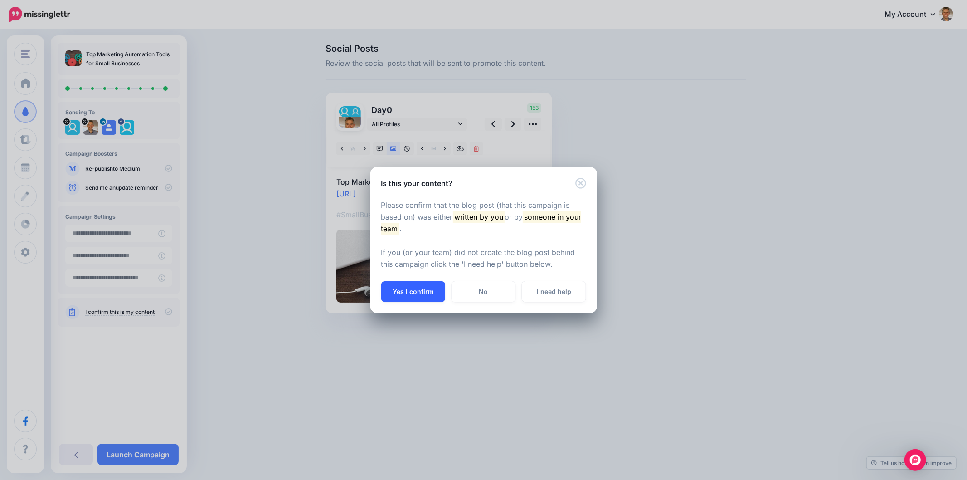
click at [419, 293] on button "Yes I confirm" at bounding box center [413, 291] width 64 height 21
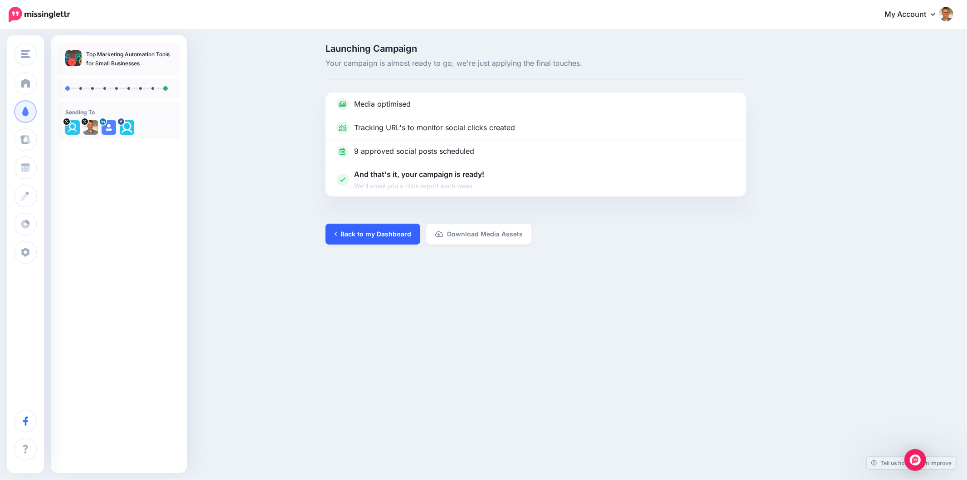
click at [378, 234] on link "Back to my Dashboard" at bounding box center [372, 233] width 95 height 21
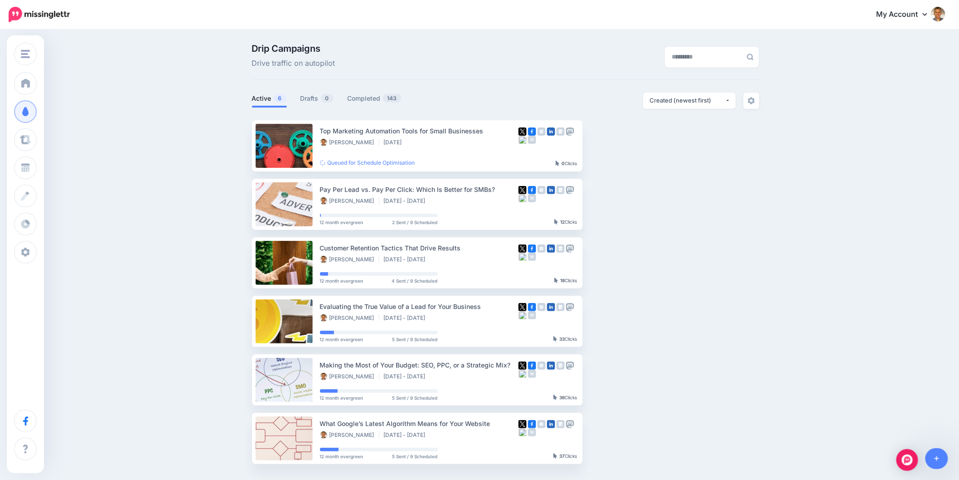
click at [882, 291] on div "Drip Campaigns Drive traffic on autopilot Active 6 0 143" at bounding box center [479, 257] width 959 height 454
